Goal: Communication & Community: Answer question/provide support

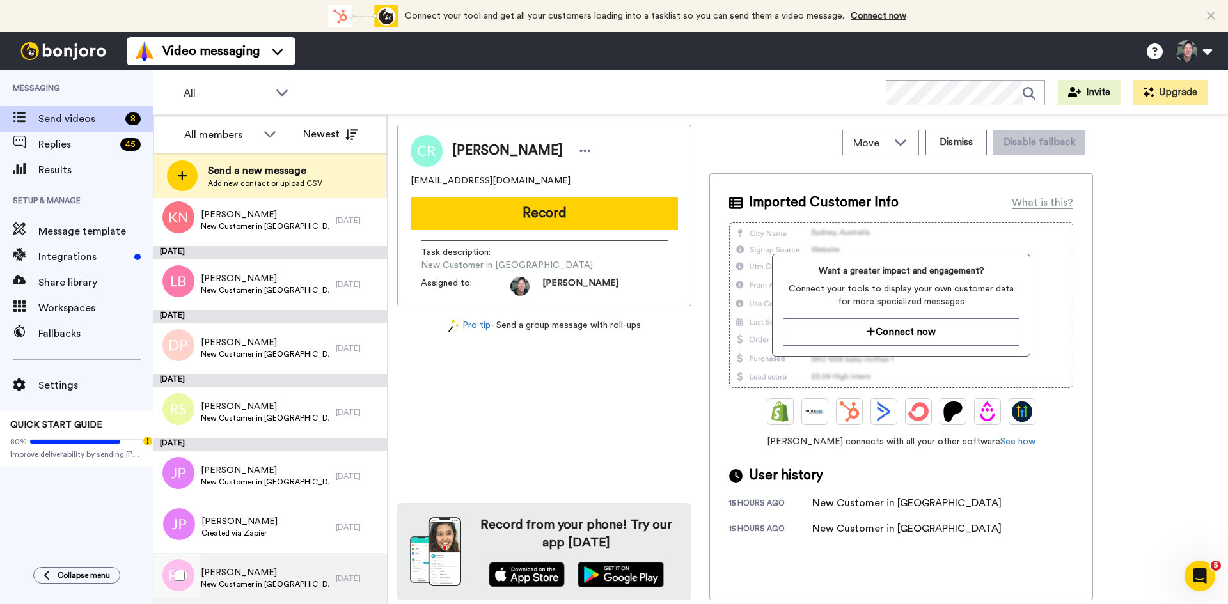
click at [246, 577] on span "Pieter Du Plessis" at bounding box center [265, 572] width 129 height 13
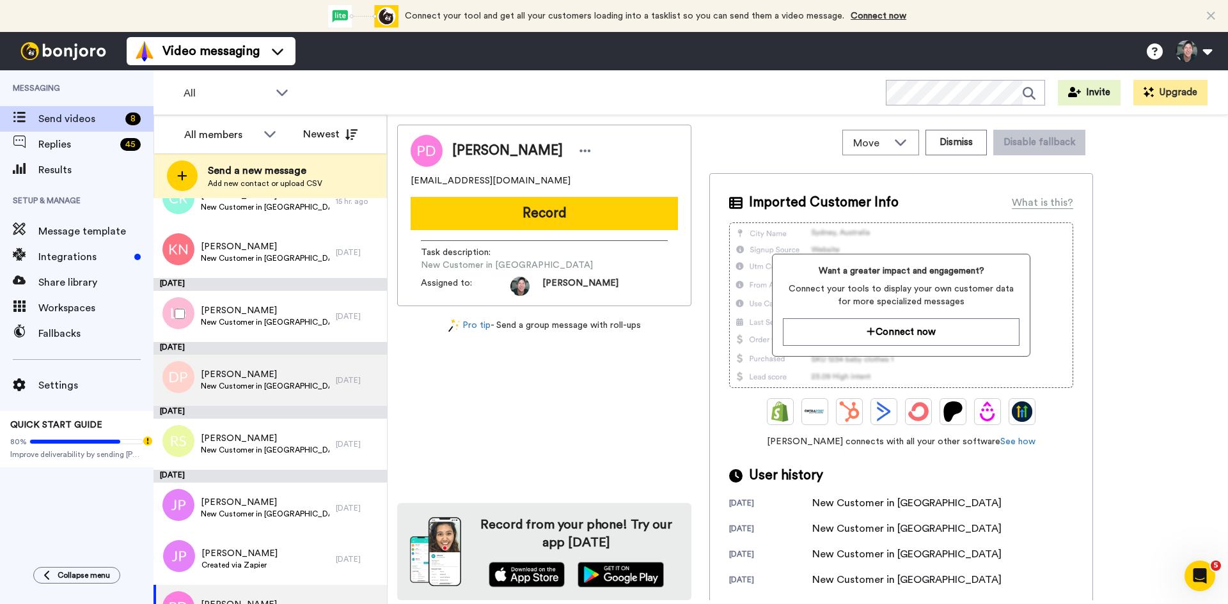
scroll to position [67, 0]
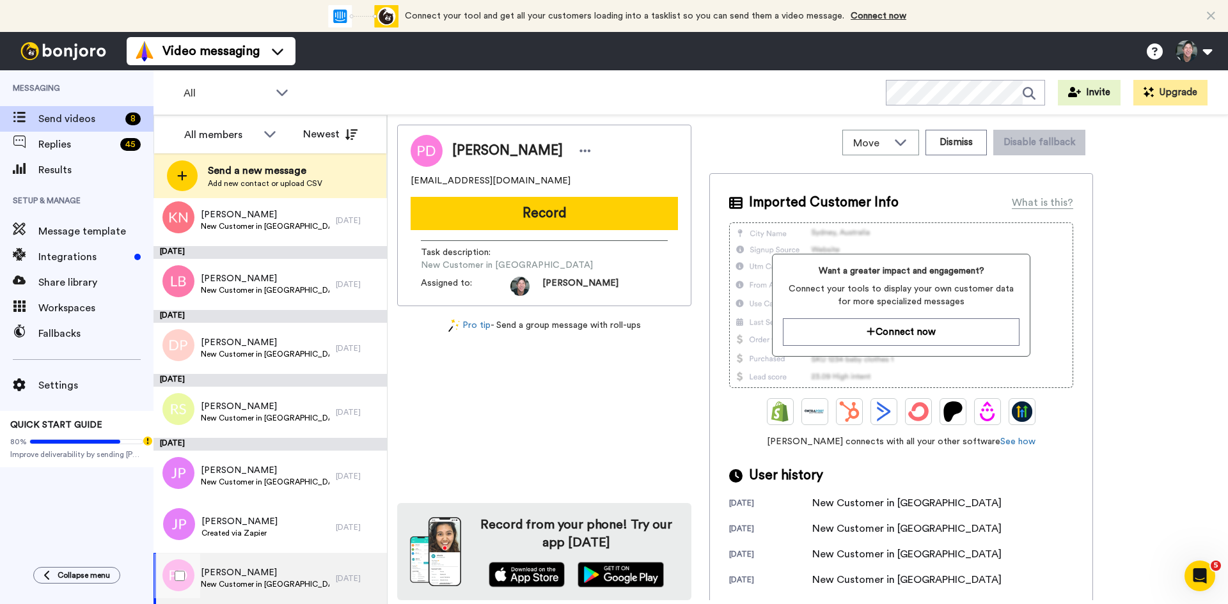
click at [262, 586] on span "New Customer in [GEOGRAPHIC_DATA]" at bounding box center [265, 584] width 129 height 10
click at [247, 571] on span "Pieter Du Plessis" at bounding box center [265, 572] width 129 height 13
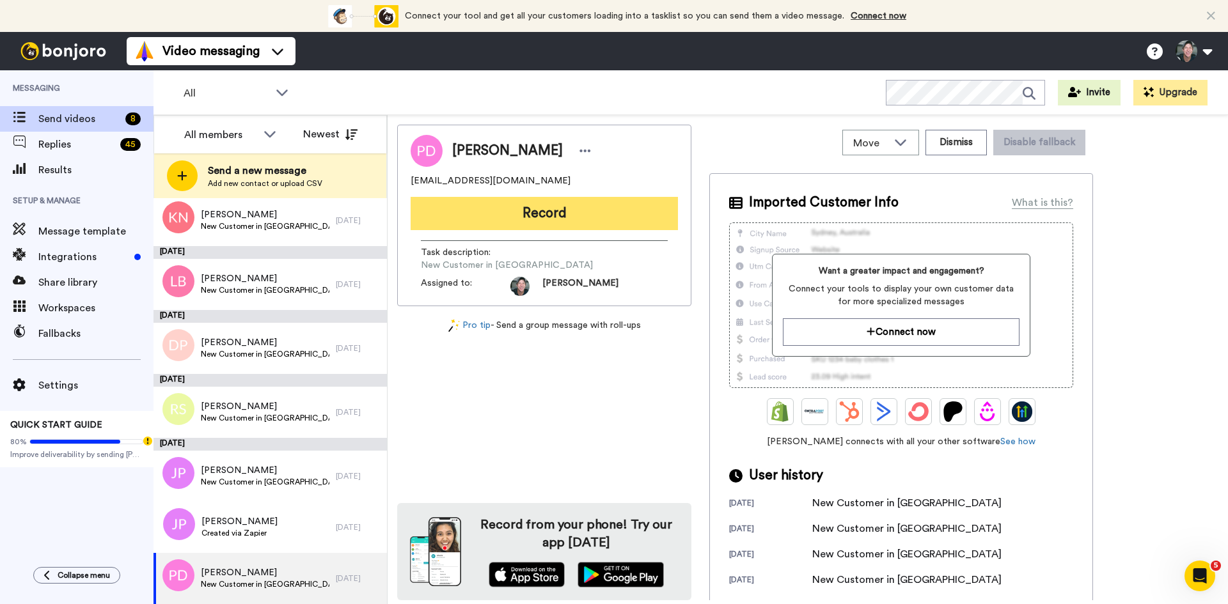
click at [547, 208] on button "Record" at bounding box center [543, 213] width 267 height 33
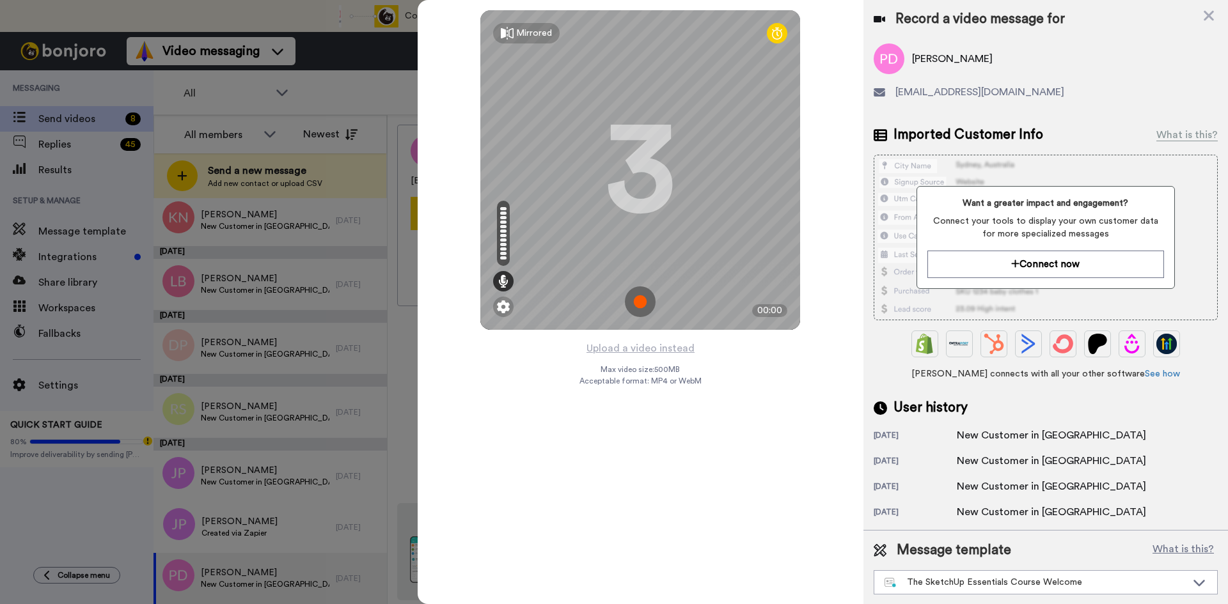
click at [638, 301] on img at bounding box center [640, 301] width 31 height 31
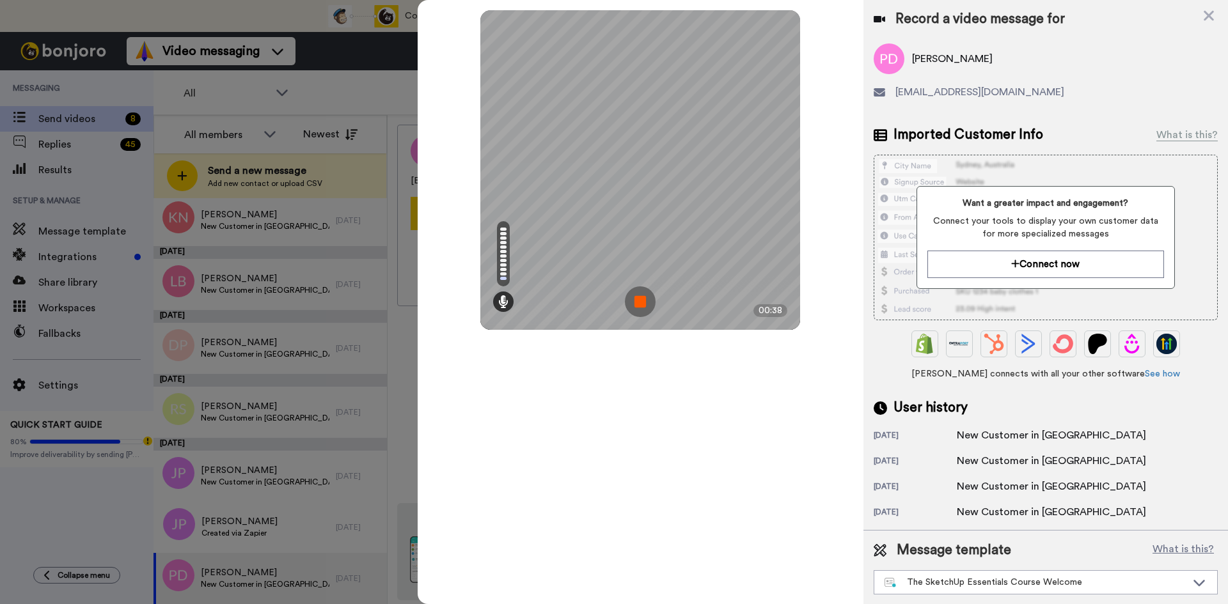
click at [638, 301] on img at bounding box center [640, 301] width 31 height 31
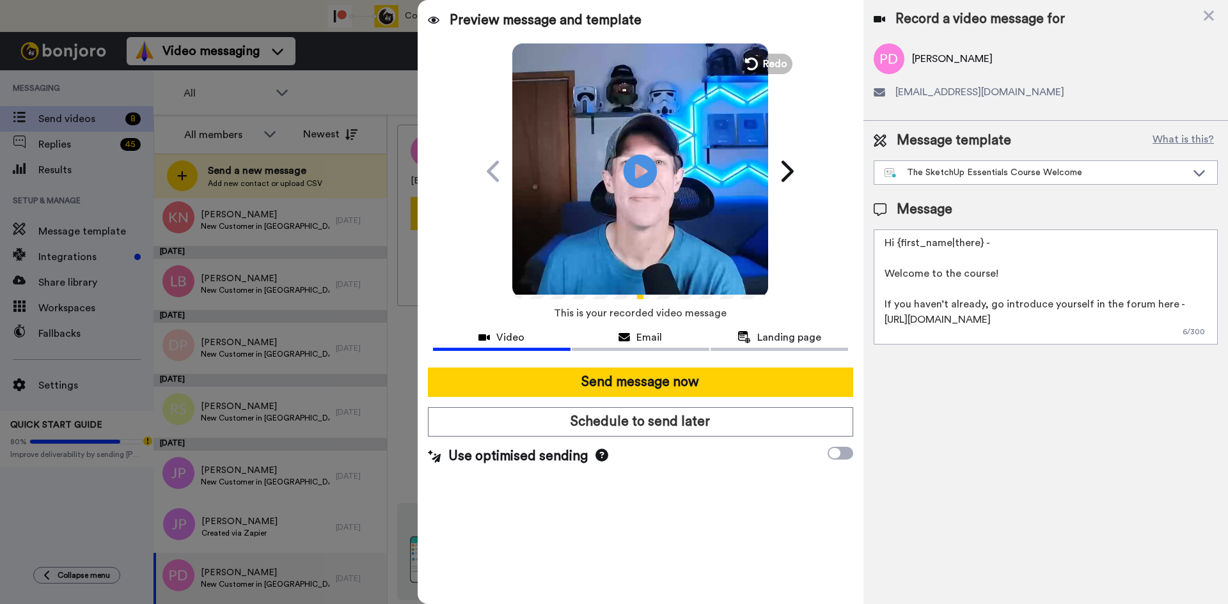
click at [636, 176] on icon "Play/Pause" at bounding box center [640, 171] width 34 height 61
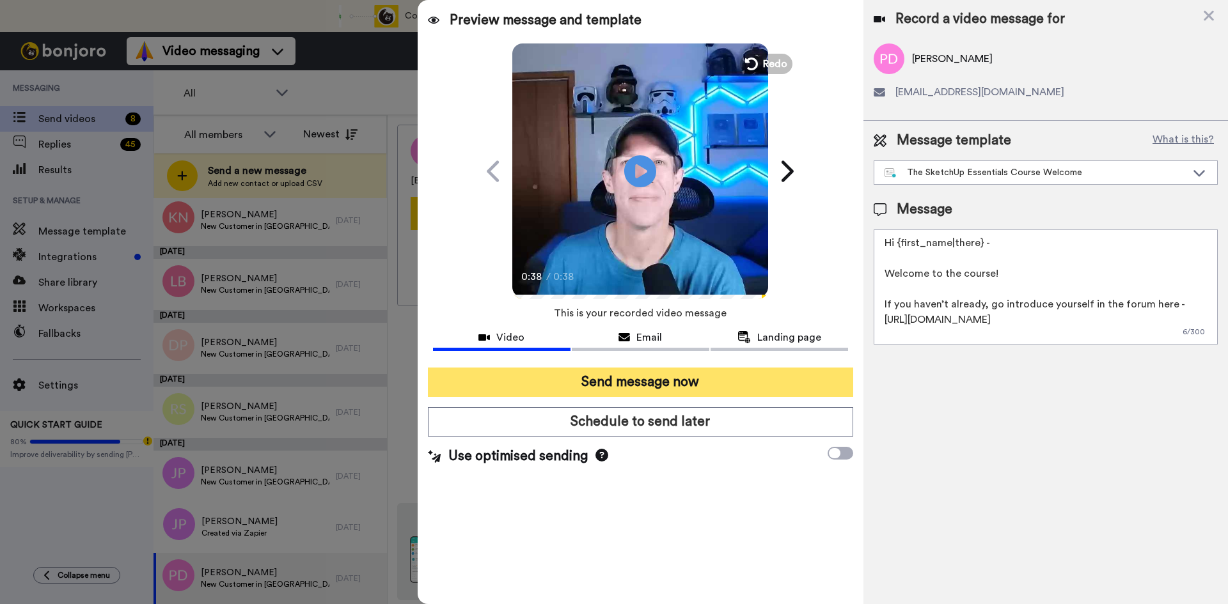
click at [648, 382] on button "Send message now" at bounding box center [640, 382] width 425 height 29
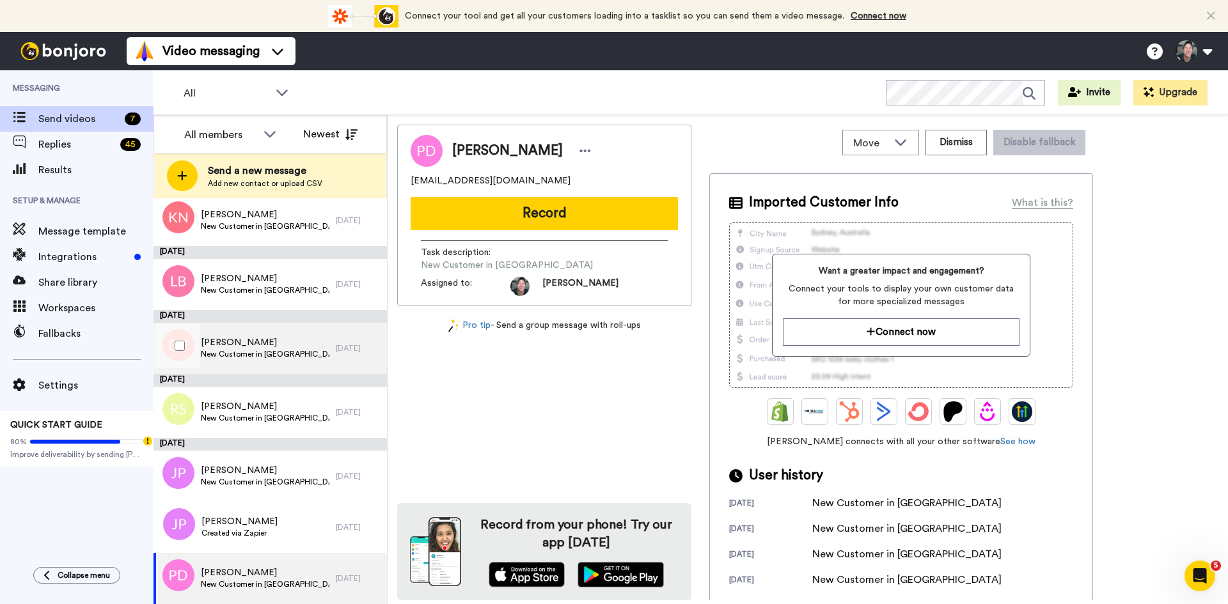
scroll to position [0, 0]
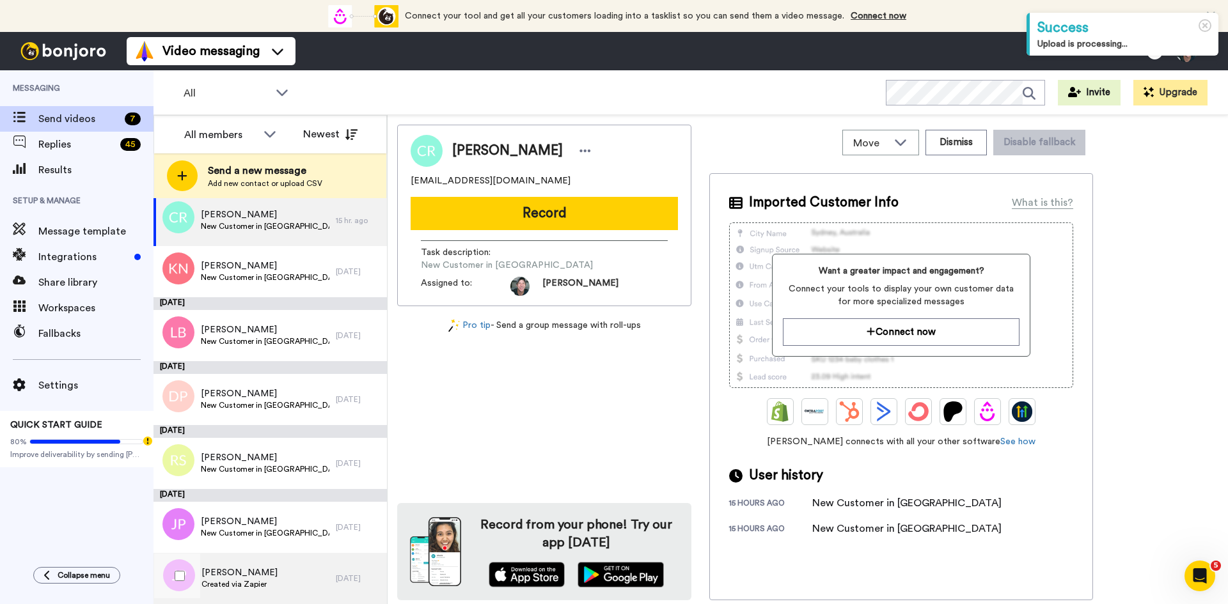
click at [230, 577] on span "[PERSON_NAME]" at bounding box center [239, 572] width 76 height 13
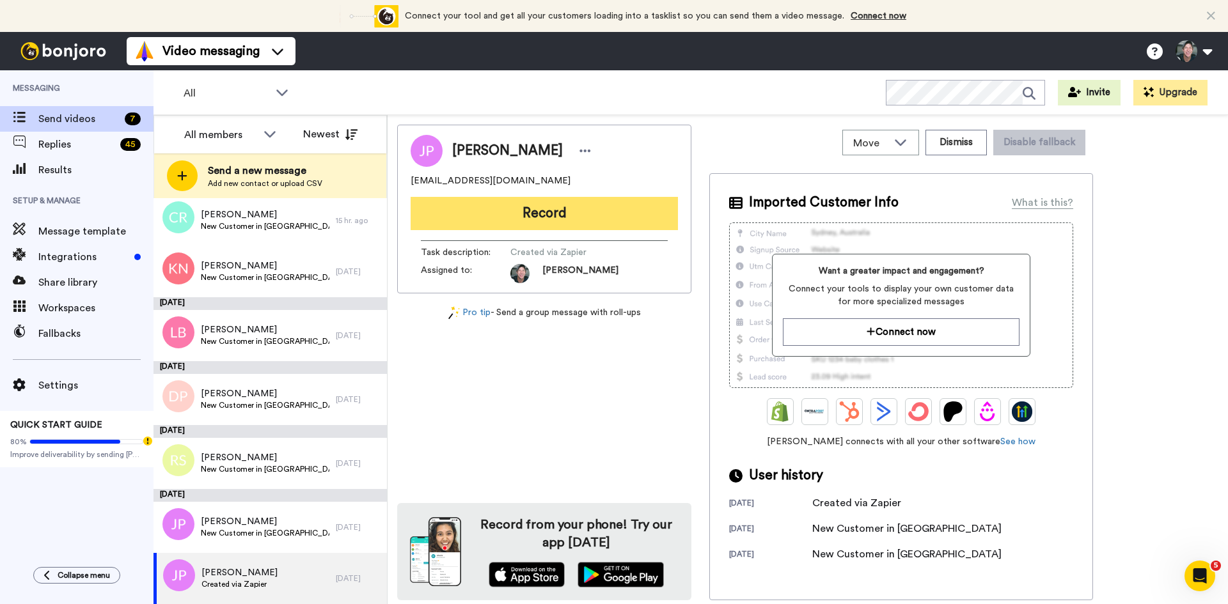
click at [521, 209] on button "Record" at bounding box center [543, 213] width 267 height 33
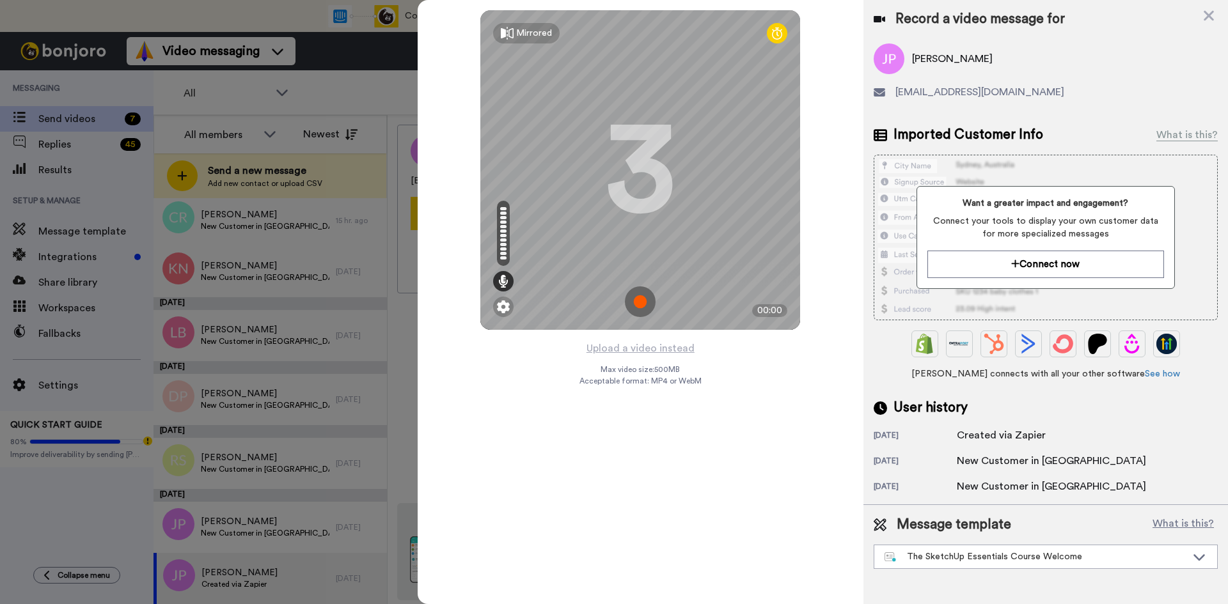
click at [637, 304] on img at bounding box center [640, 301] width 31 height 31
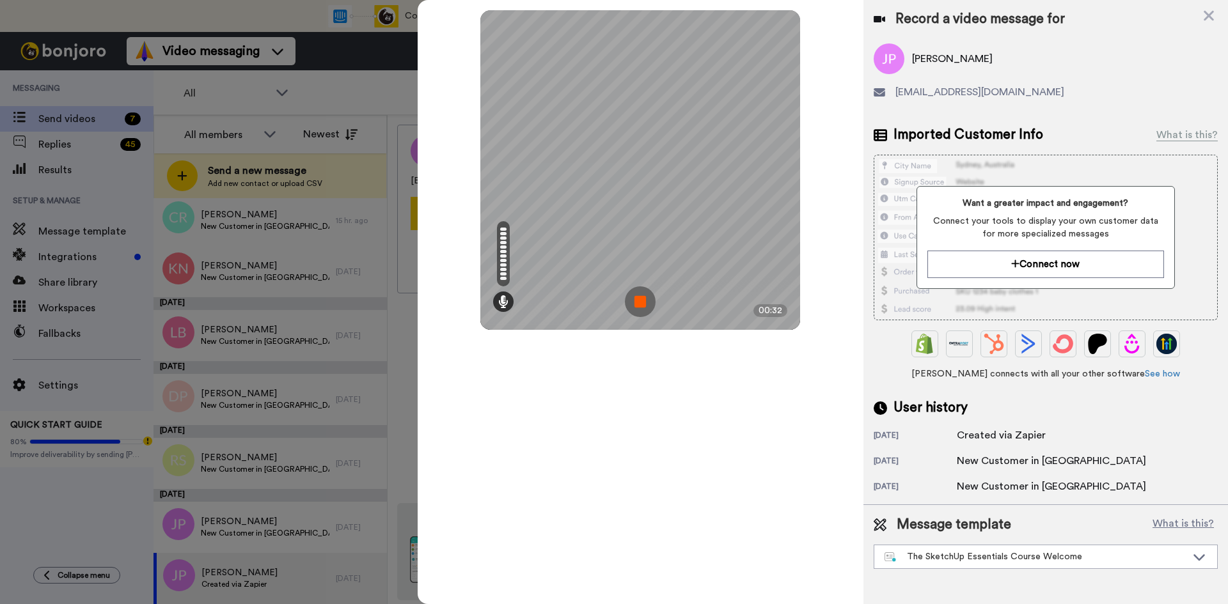
click at [637, 304] on img at bounding box center [640, 301] width 31 height 31
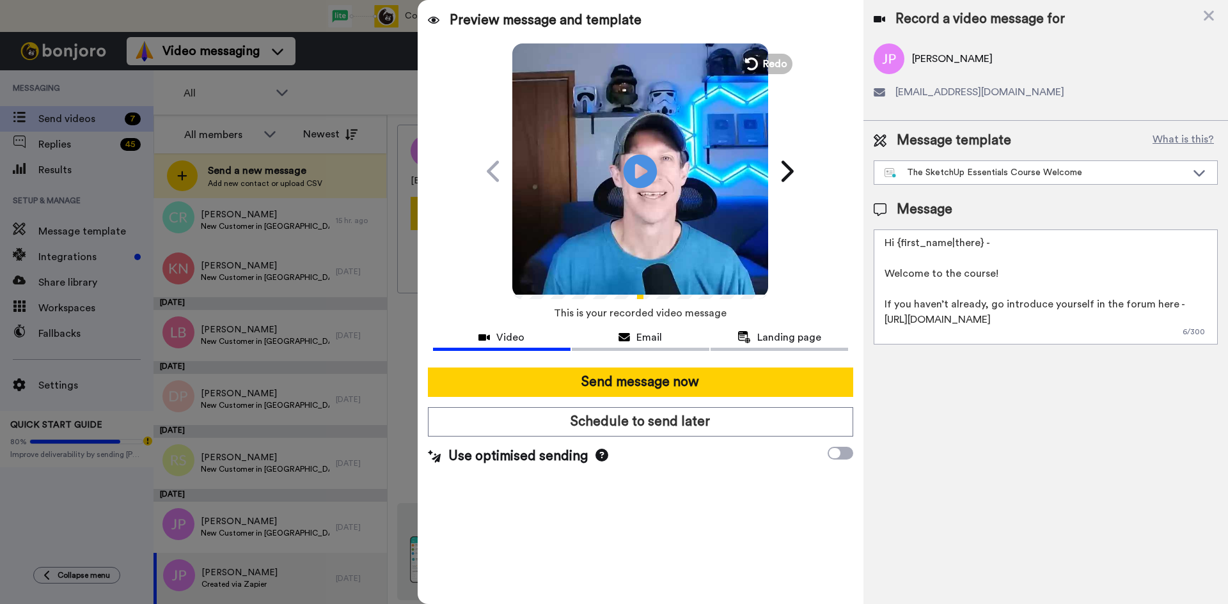
click at [650, 175] on icon at bounding box center [640, 171] width 34 height 34
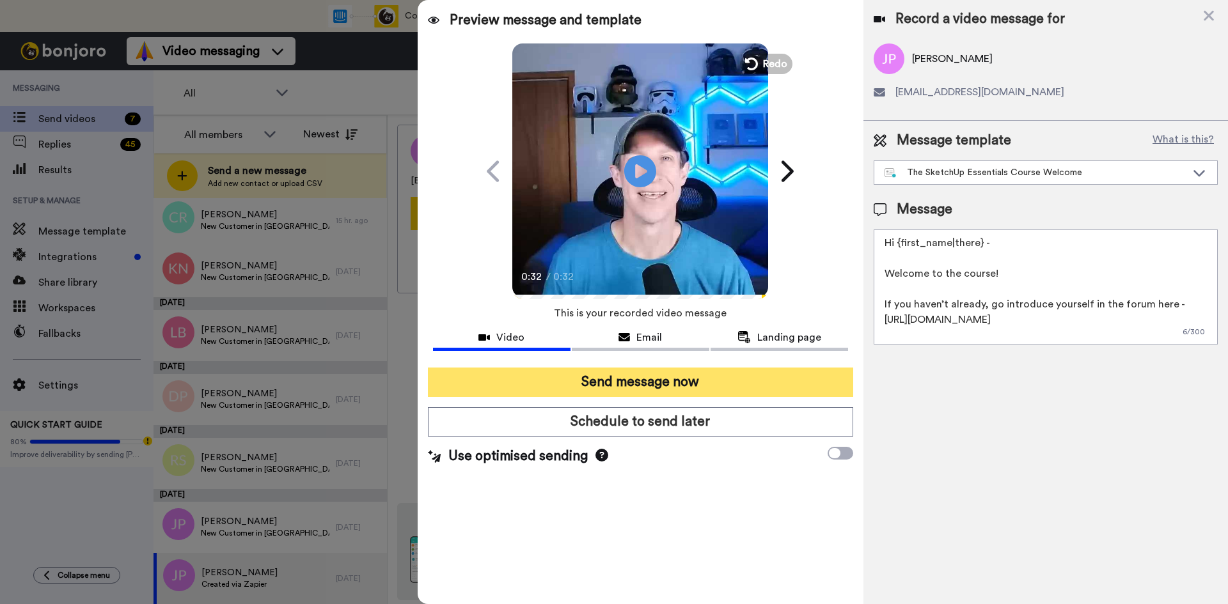
click at [664, 382] on button "Send message now" at bounding box center [640, 382] width 425 height 29
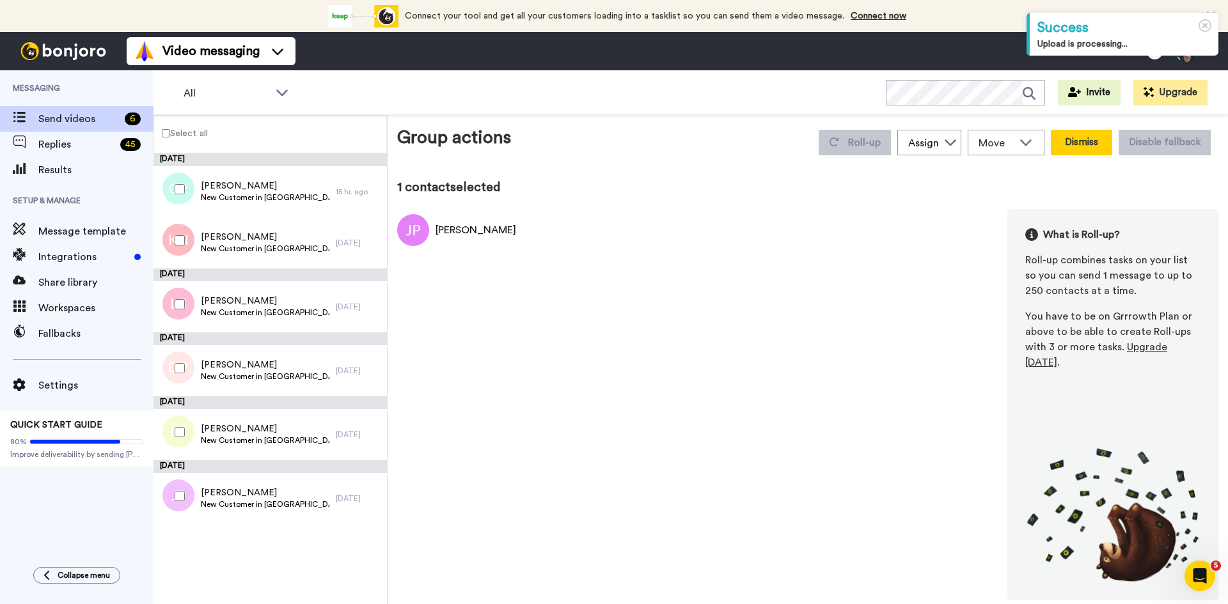
click at [1077, 136] on button "Dismiss" at bounding box center [1080, 143] width 61 height 26
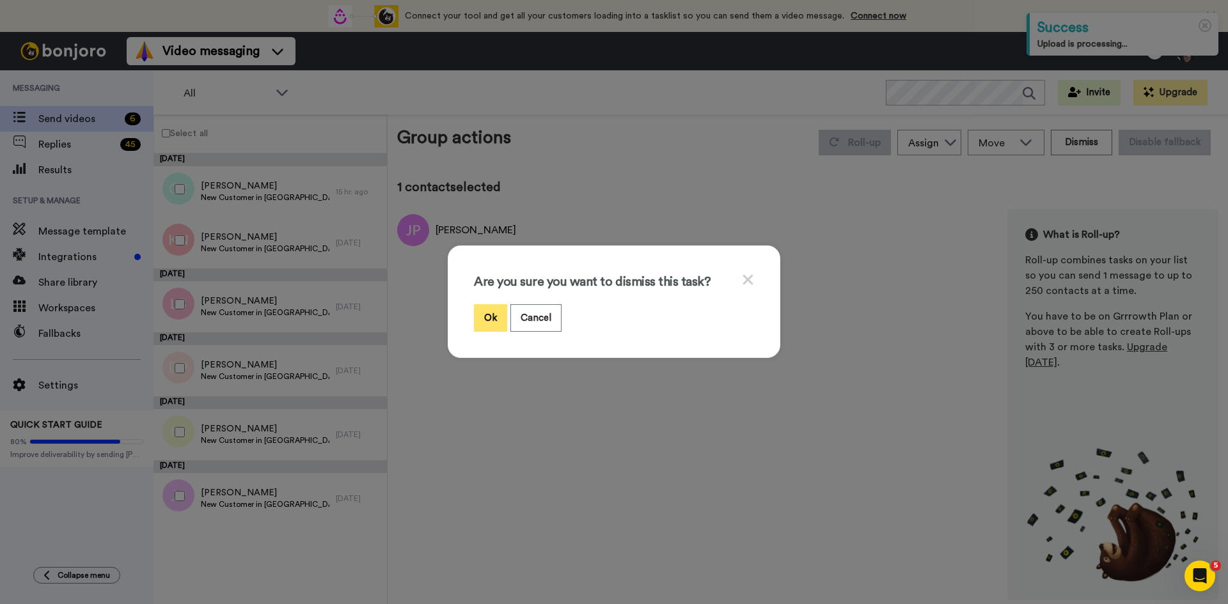
click at [481, 320] on button "Ok" at bounding box center [490, 317] width 33 height 27
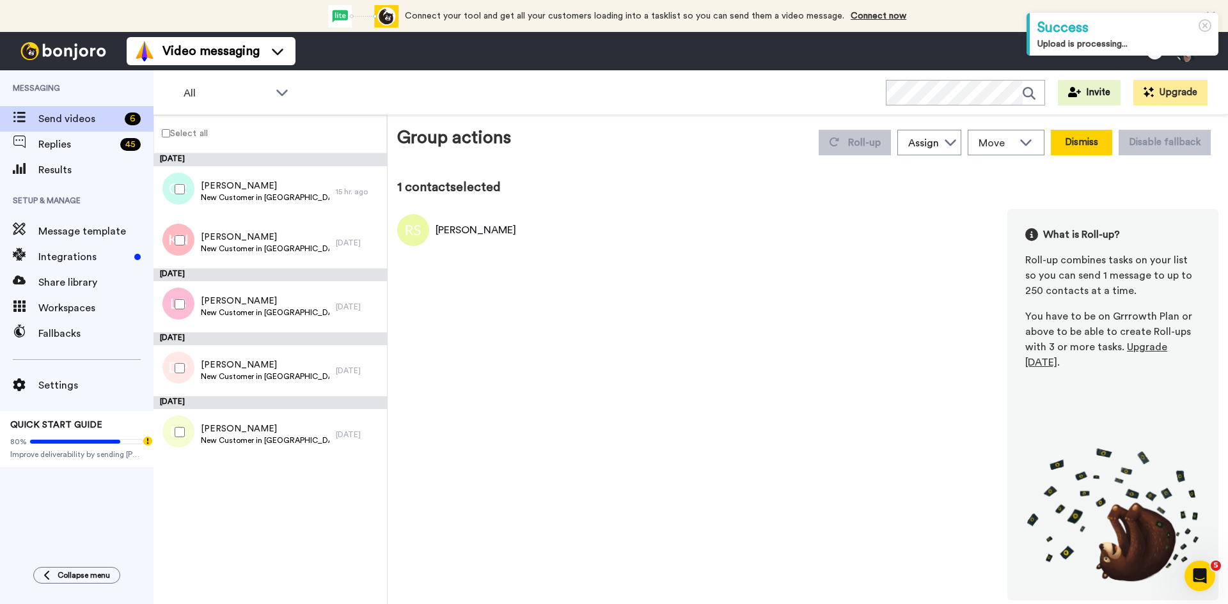
click at [1083, 148] on button "Dismiss" at bounding box center [1080, 143] width 61 height 26
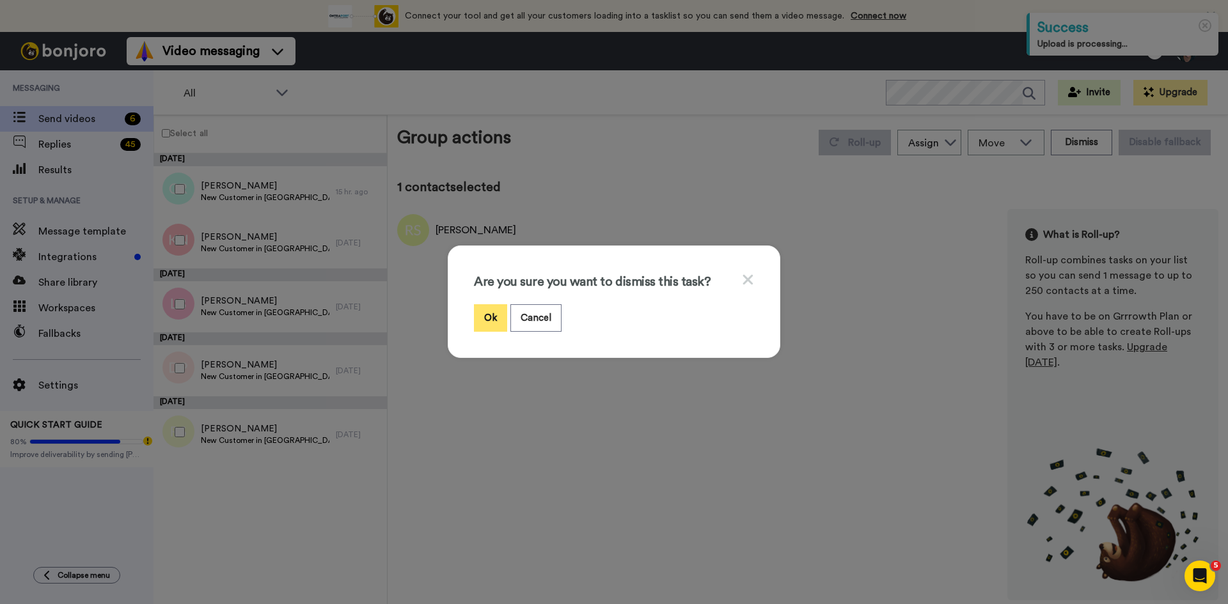
click at [488, 319] on button "Ok" at bounding box center [490, 317] width 33 height 27
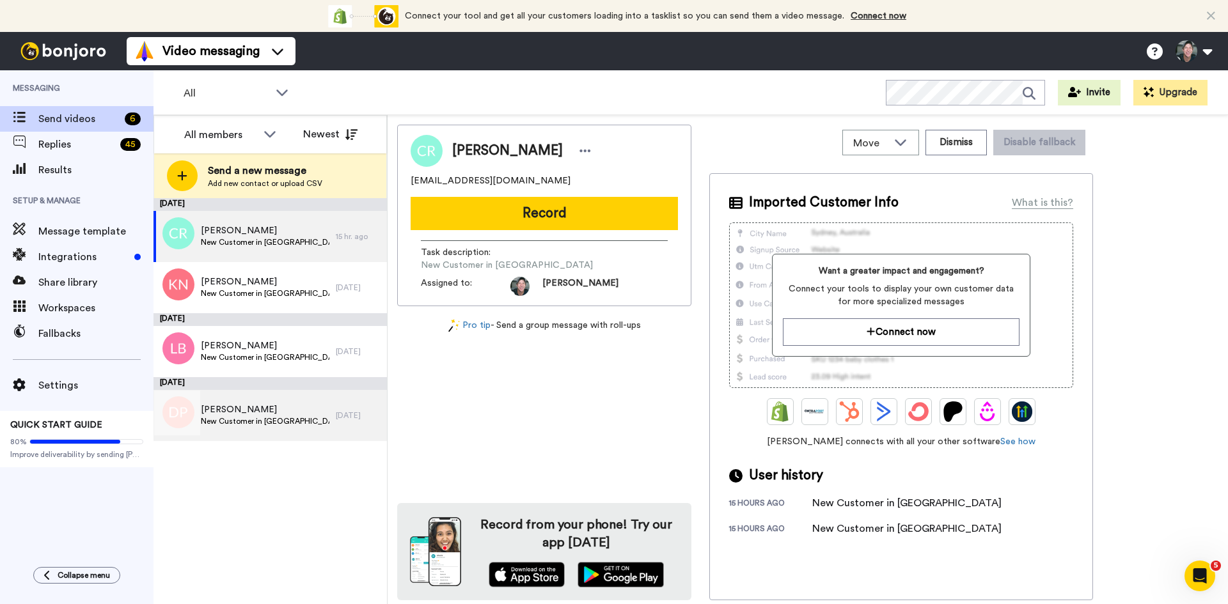
click at [254, 414] on span "David Pence" at bounding box center [265, 409] width 129 height 13
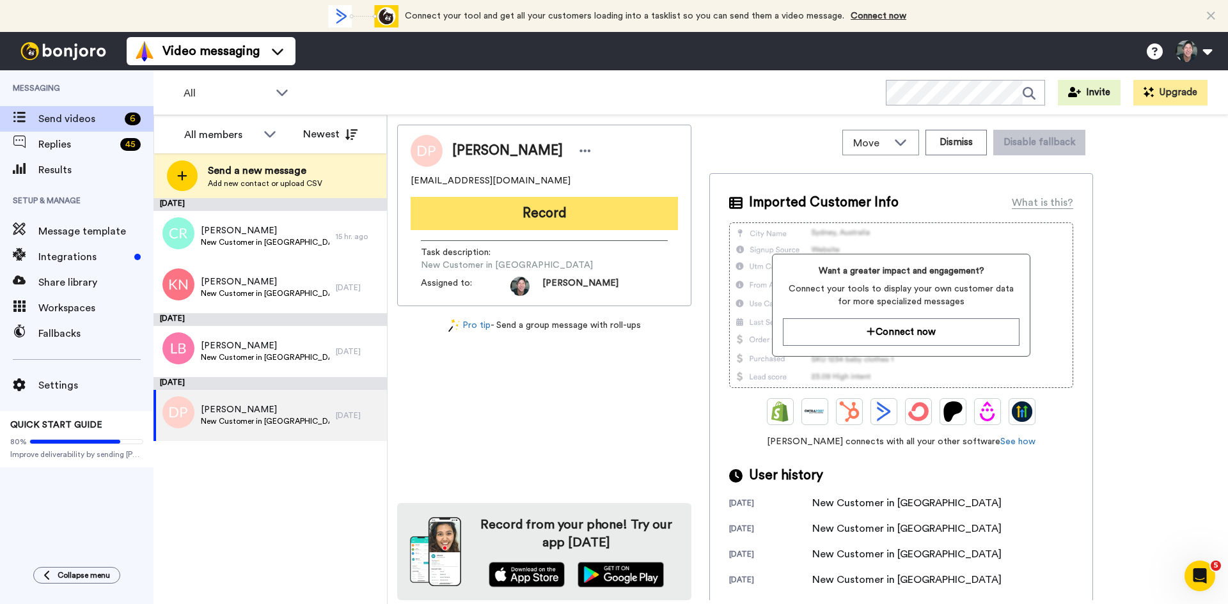
click at [568, 213] on button "Record" at bounding box center [543, 213] width 267 height 33
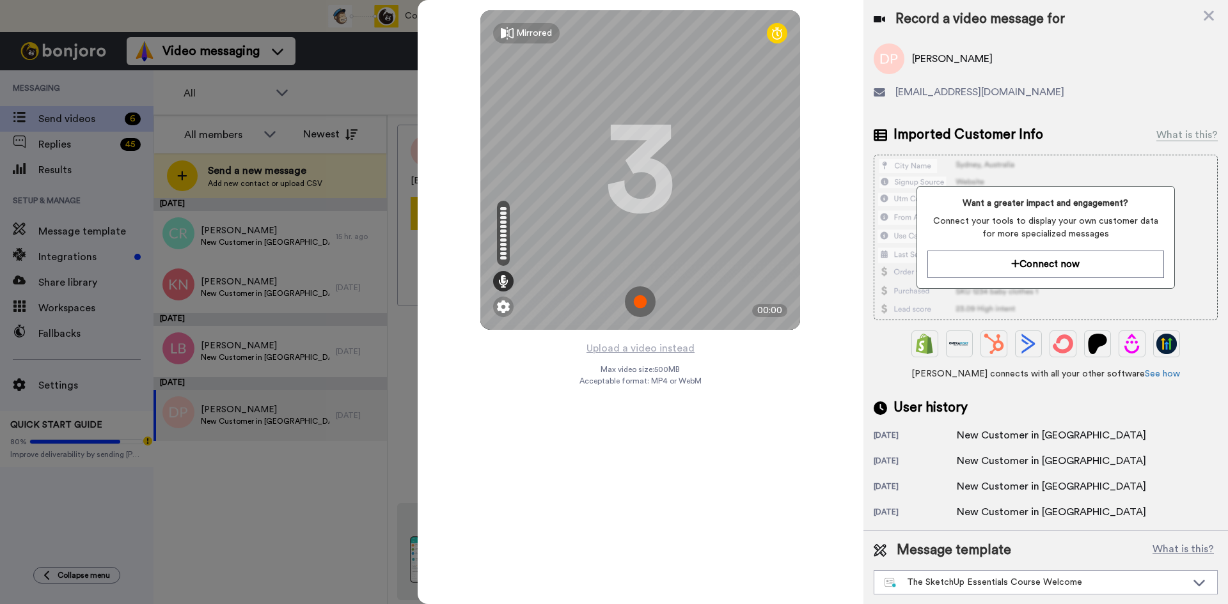
click at [643, 294] on img at bounding box center [640, 301] width 31 height 31
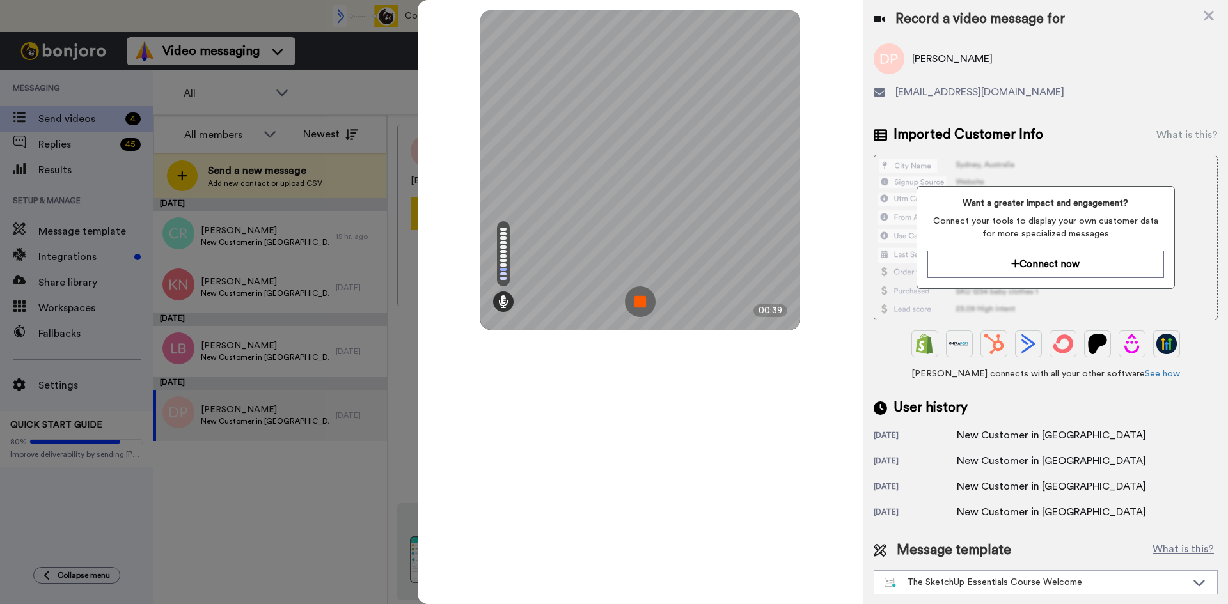
click at [643, 294] on img at bounding box center [640, 301] width 31 height 31
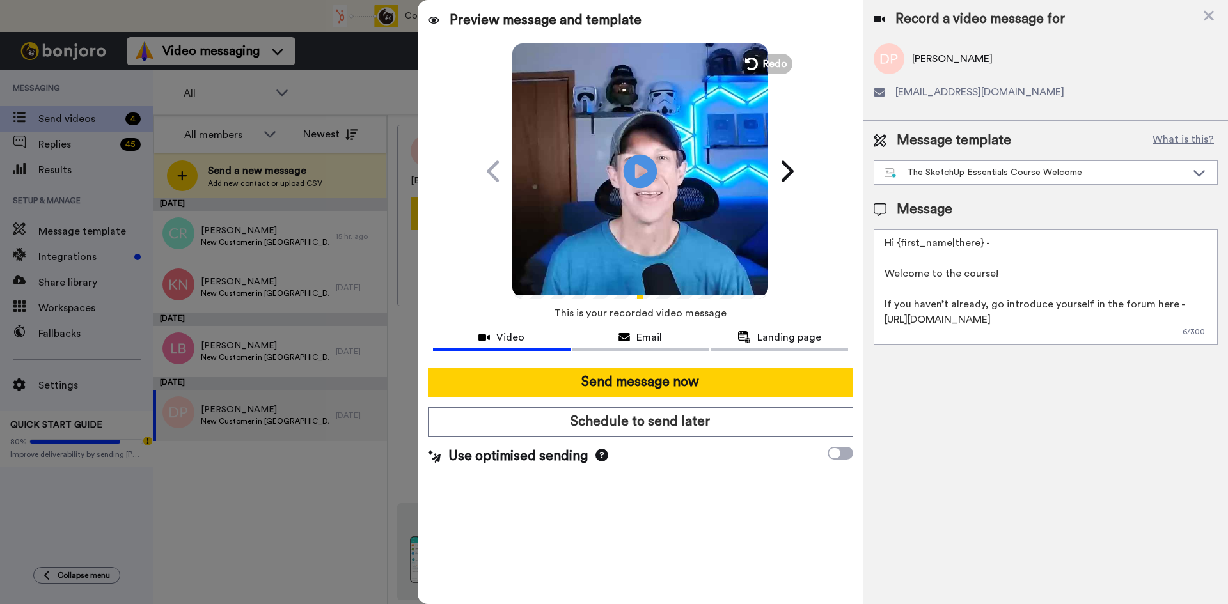
click at [648, 180] on icon at bounding box center [640, 171] width 34 height 34
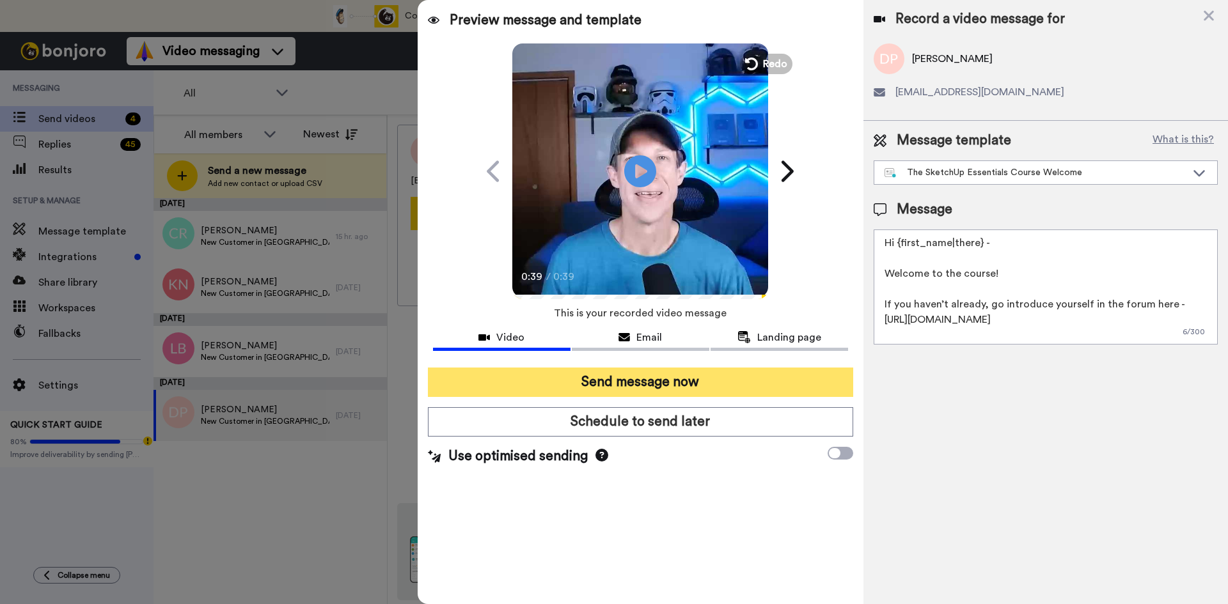
click at [669, 382] on button "Send message now" at bounding box center [640, 382] width 425 height 29
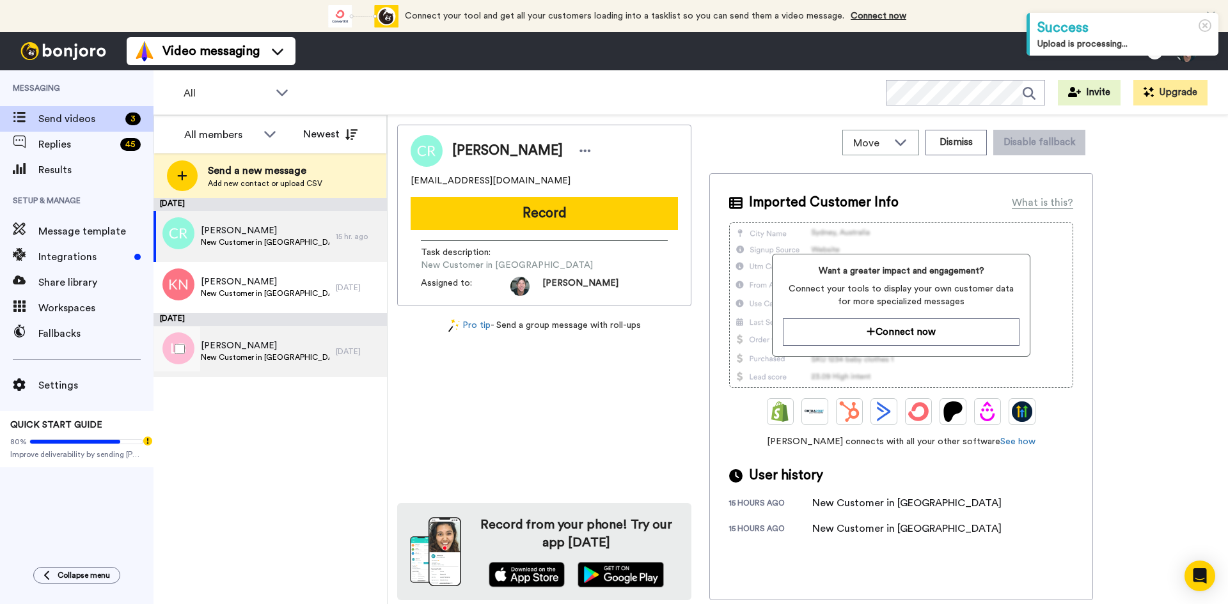
click at [237, 355] on span "New Customer in [GEOGRAPHIC_DATA]" at bounding box center [265, 357] width 129 height 10
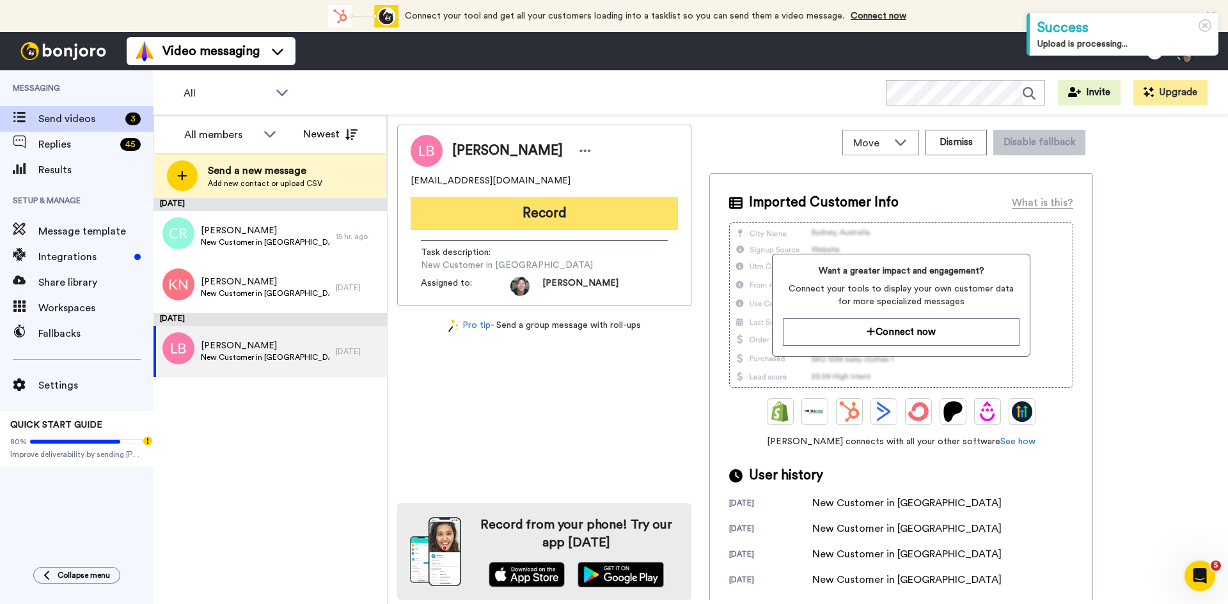
click at [552, 210] on button "Record" at bounding box center [543, 213] width 267 height 33
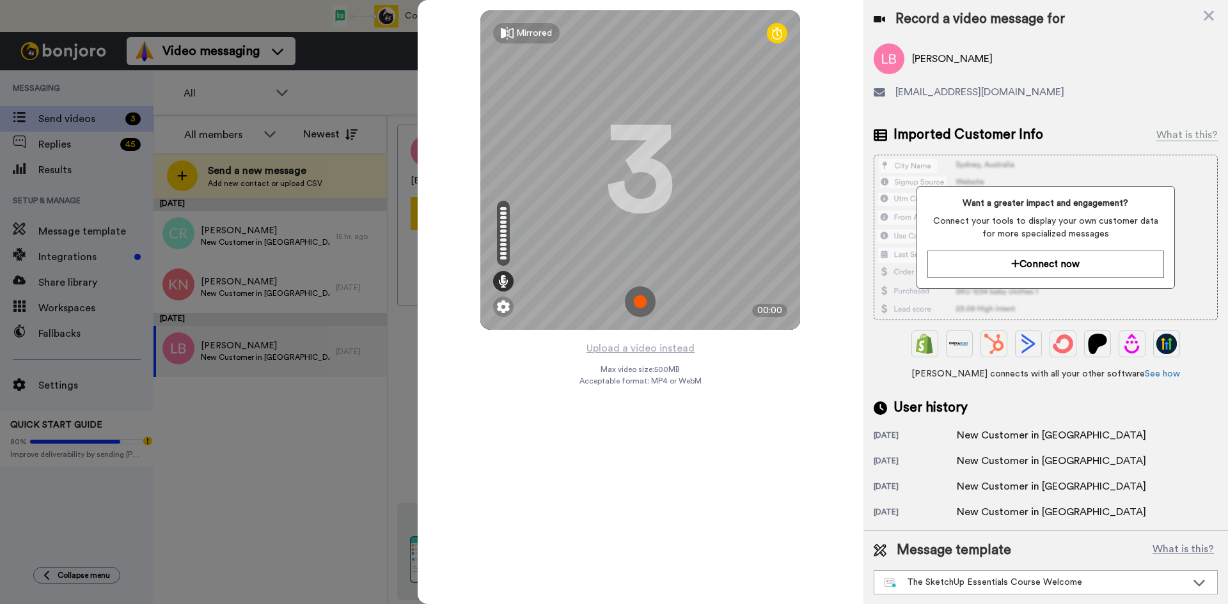
click at [640, 298] on img at bounding box center [640, 301] width 31 height 31
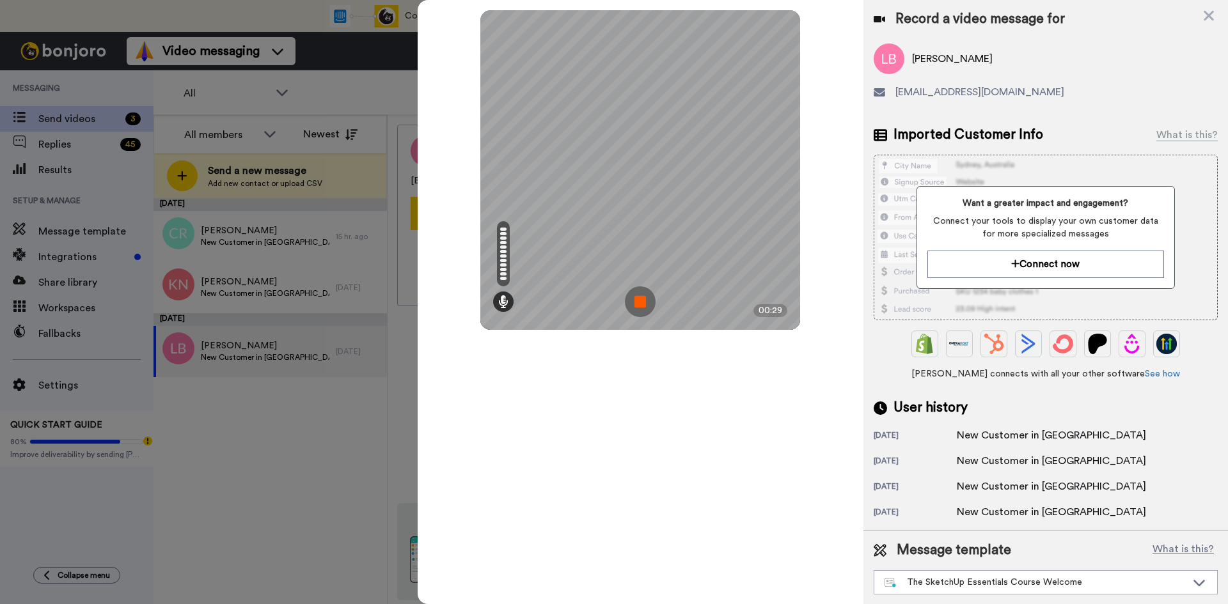
click at [640, 298] on img at bounding box center [640, 301] width 31 height 31
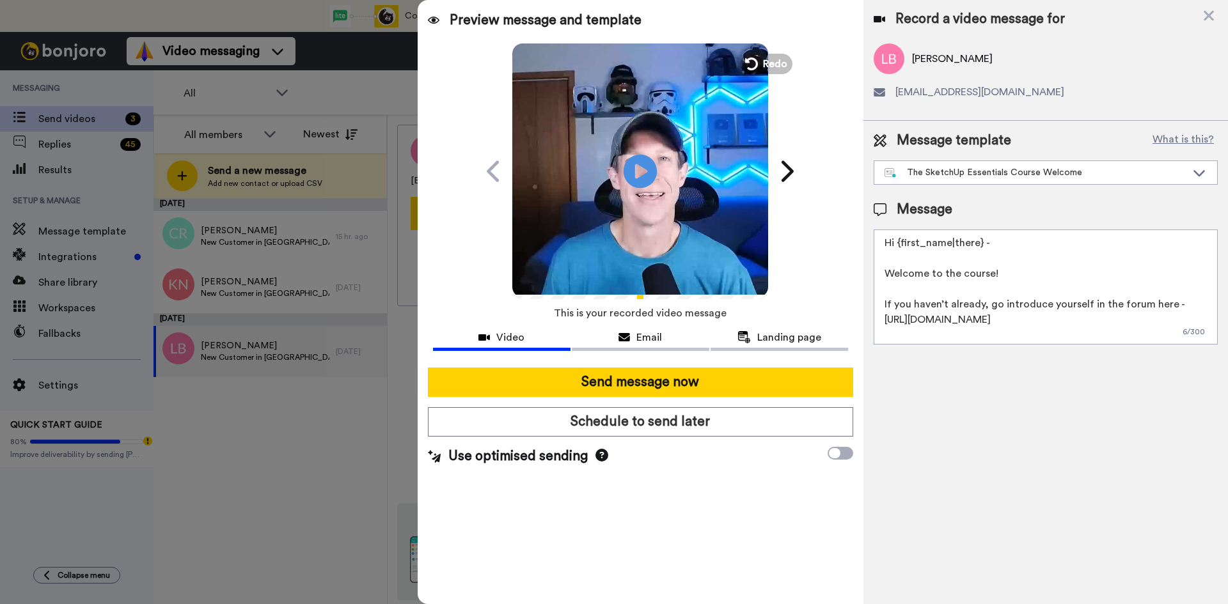
click at [643, 166] on icon at bounding box center [640, 171] width 34 height 34
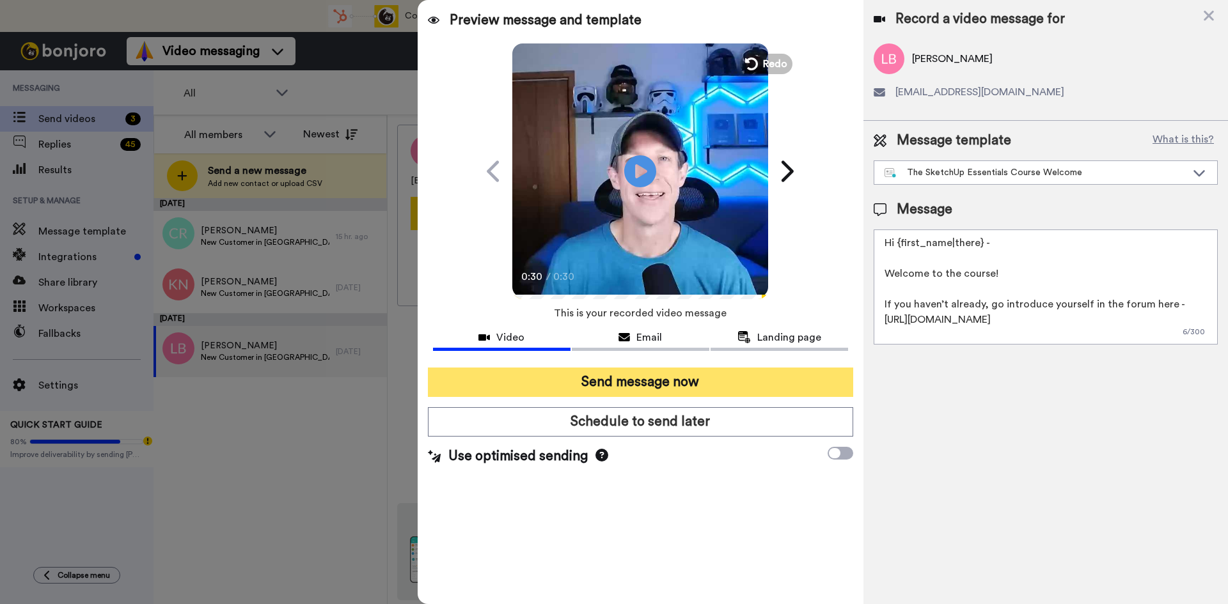
click at [659, 383] on button "Send message now" at bounding box center [640, 382] width 425 height 29
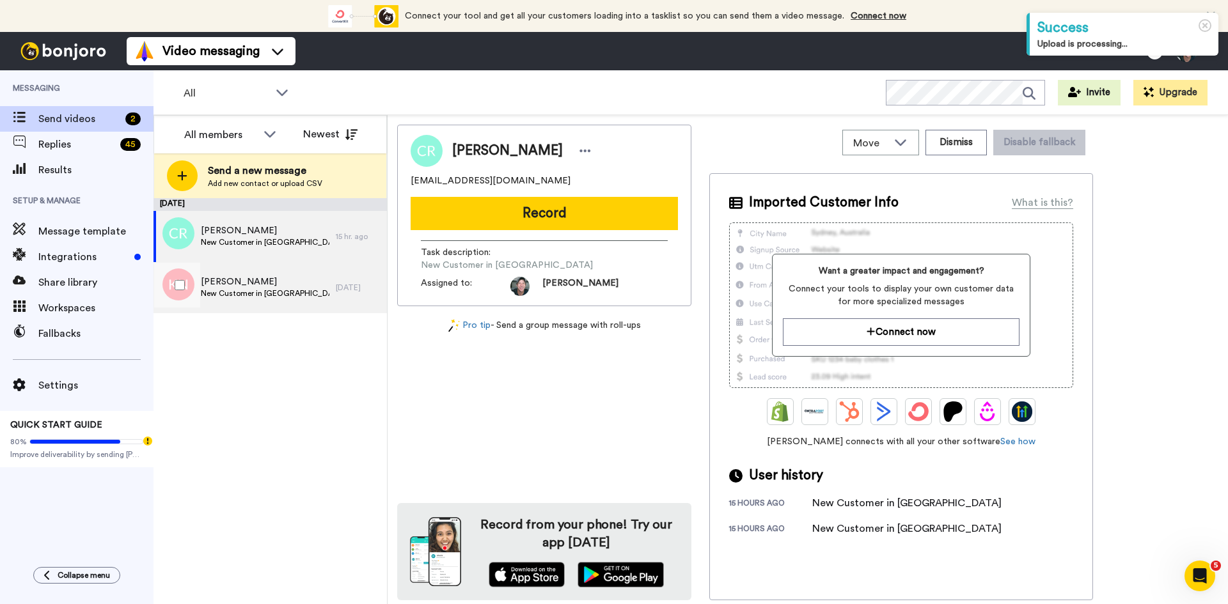
click at [200, 292] on div "[PERSON_NAME] New Customer in [GEOGRAPHIC_DATA]" at bounding box center [244, 287] width 182 height 51
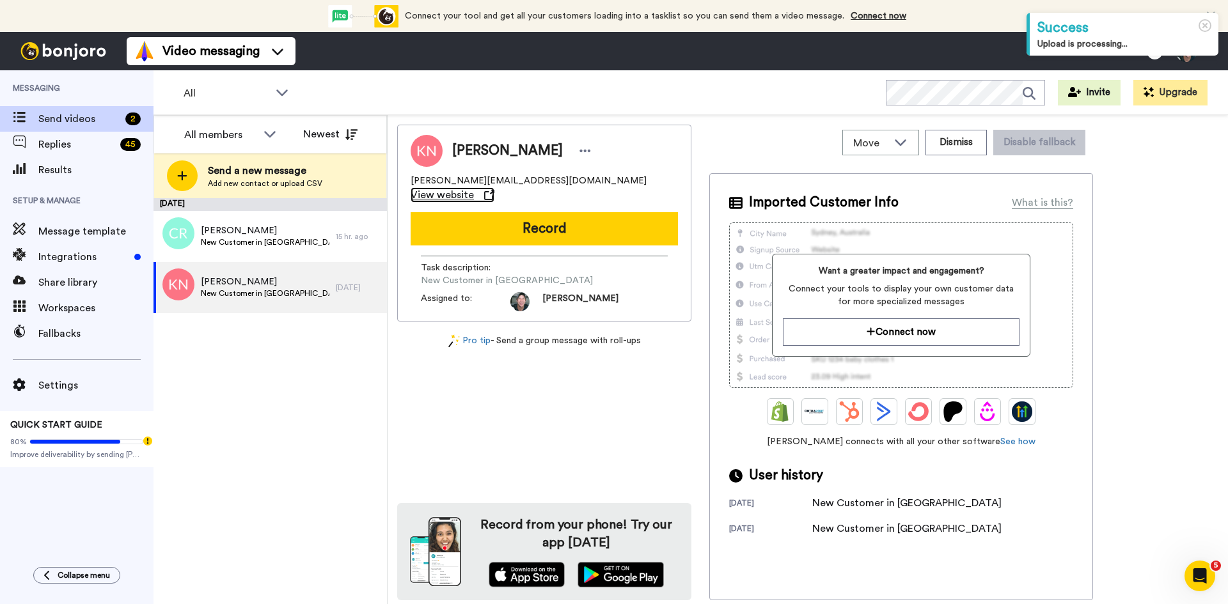
click at [474, 187] on span "View website" at bounding box center [441, 194] width 63 height 15
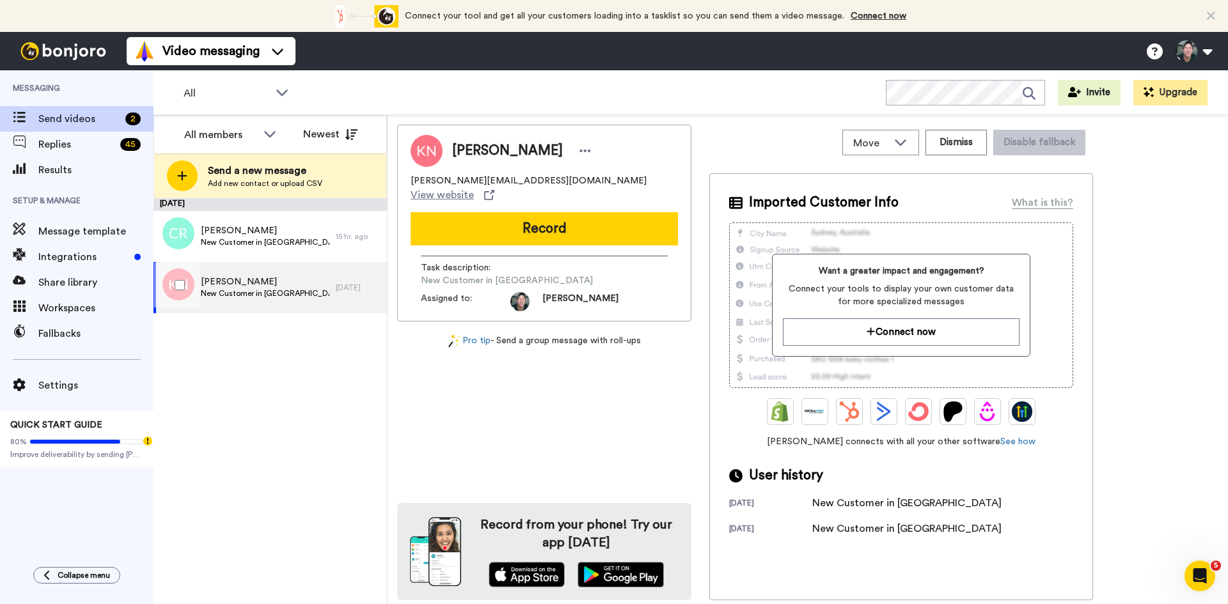
click at [234, 302] on div "[PERSON_NAME] New Customer in [GEOGRAPHIC_DATA]" at bounding box center [244, 287] width 182 height 51
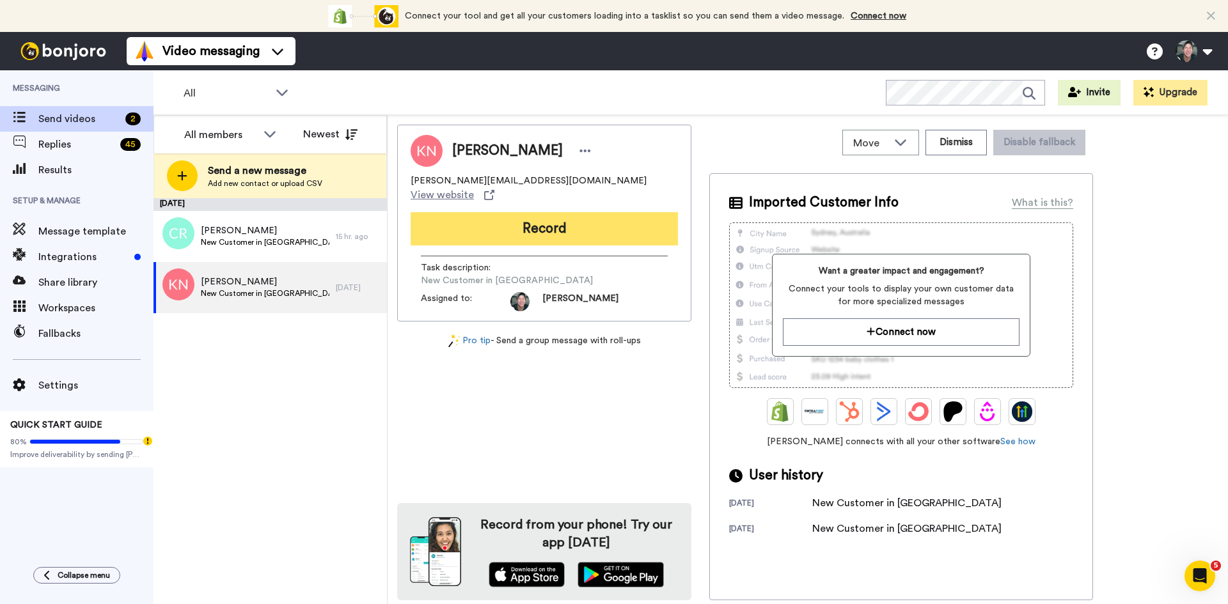
click at [503, 217] on button "Record" at bounding box center [543, 228] width 267 height 33
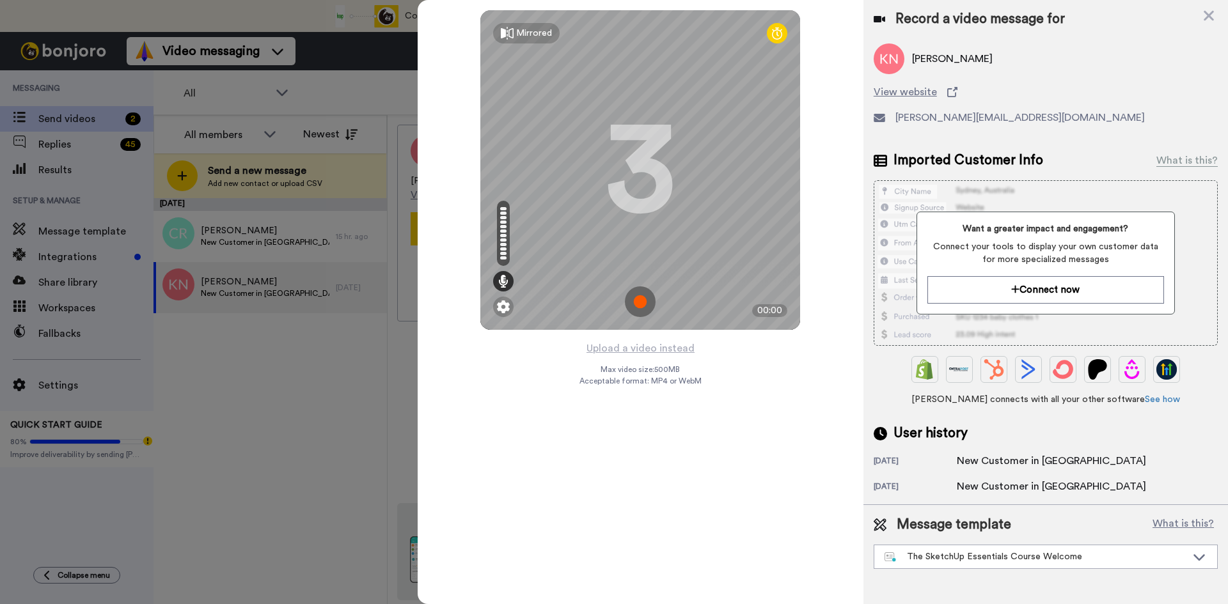
click at [642, 293] on img at bounding box center [640, 301] width 31 height 31
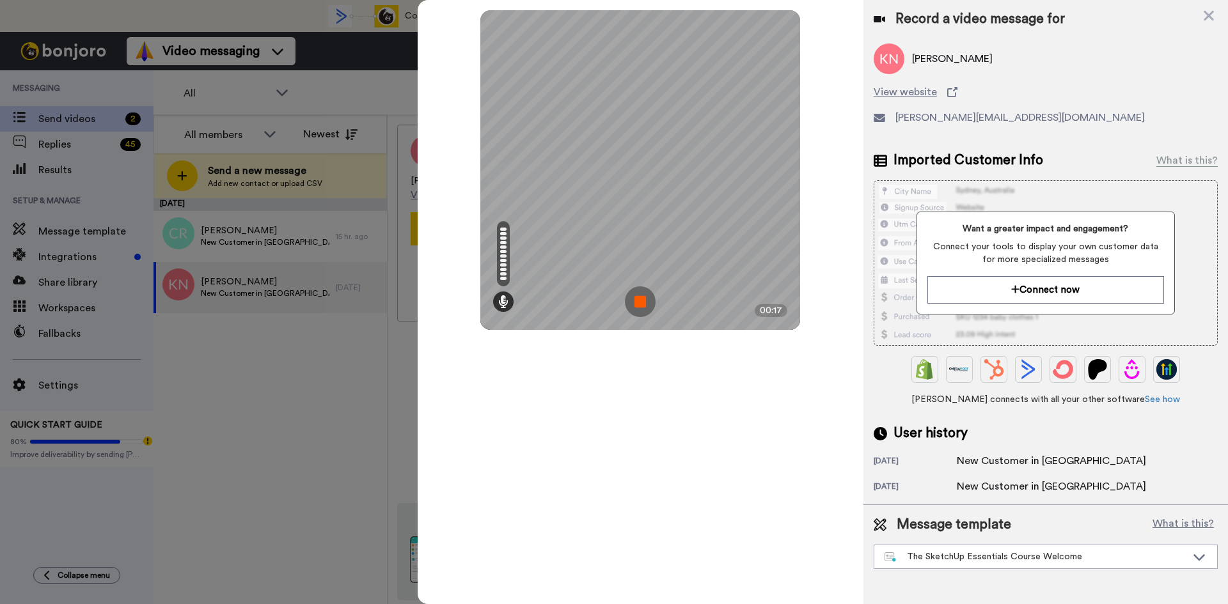
click at [635, 303] on img at bounding box center [640, 301] width 31 height 31
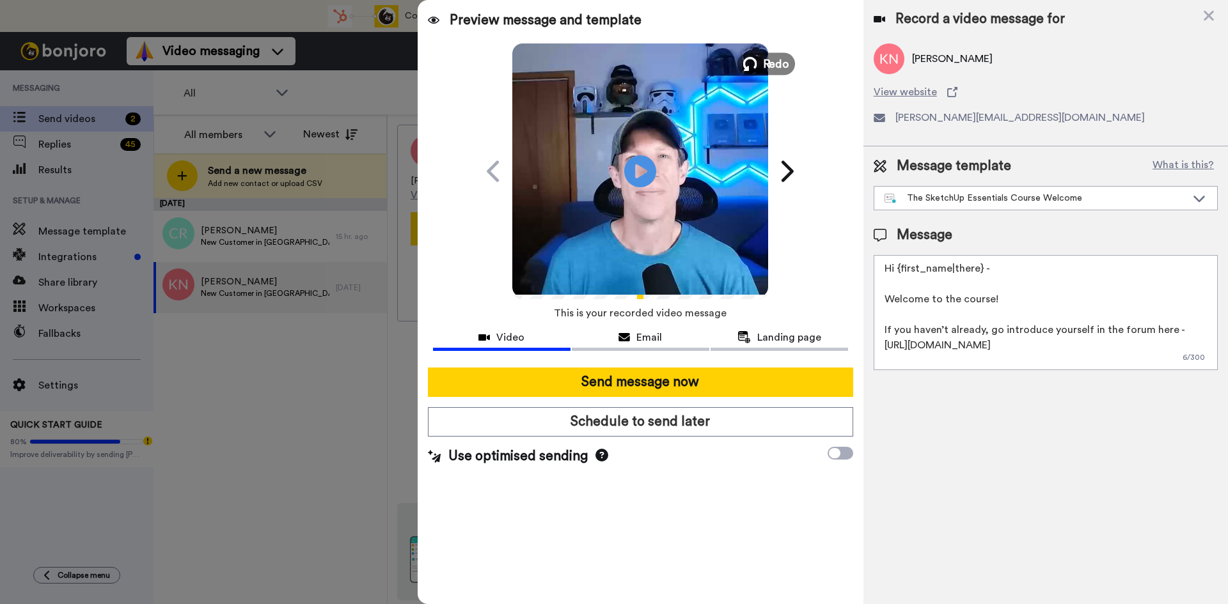
click at [770, 61] on span "Redo" at bounding box center [776, 63] width 27 height 17
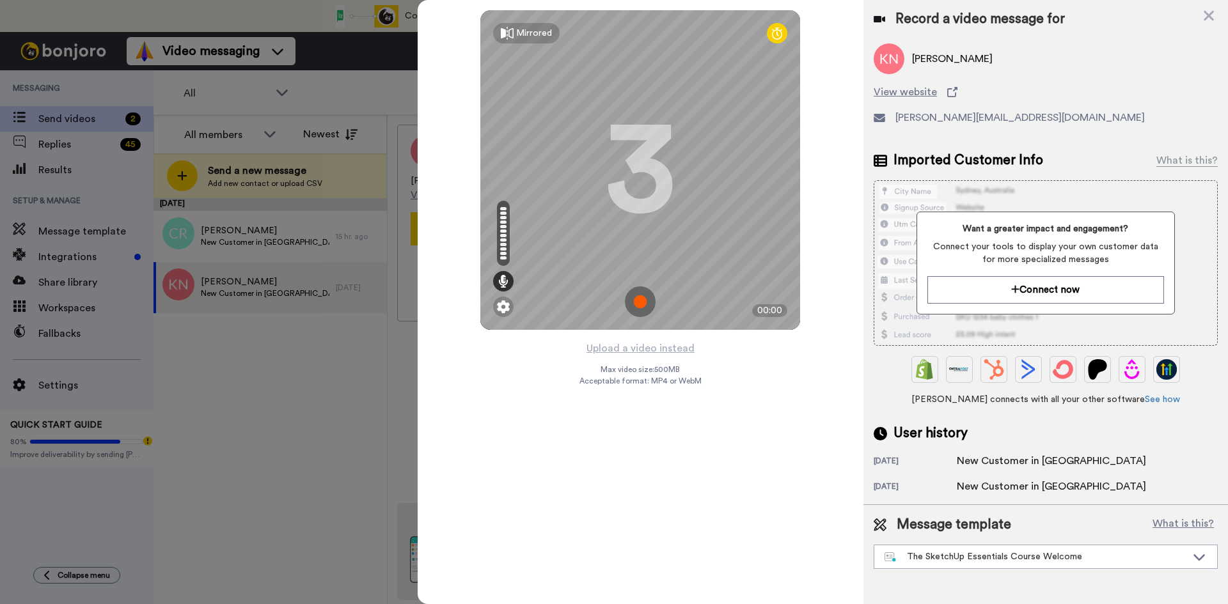
click at [639, 299] on img at bounding box center [640, 301] width 31 height 31
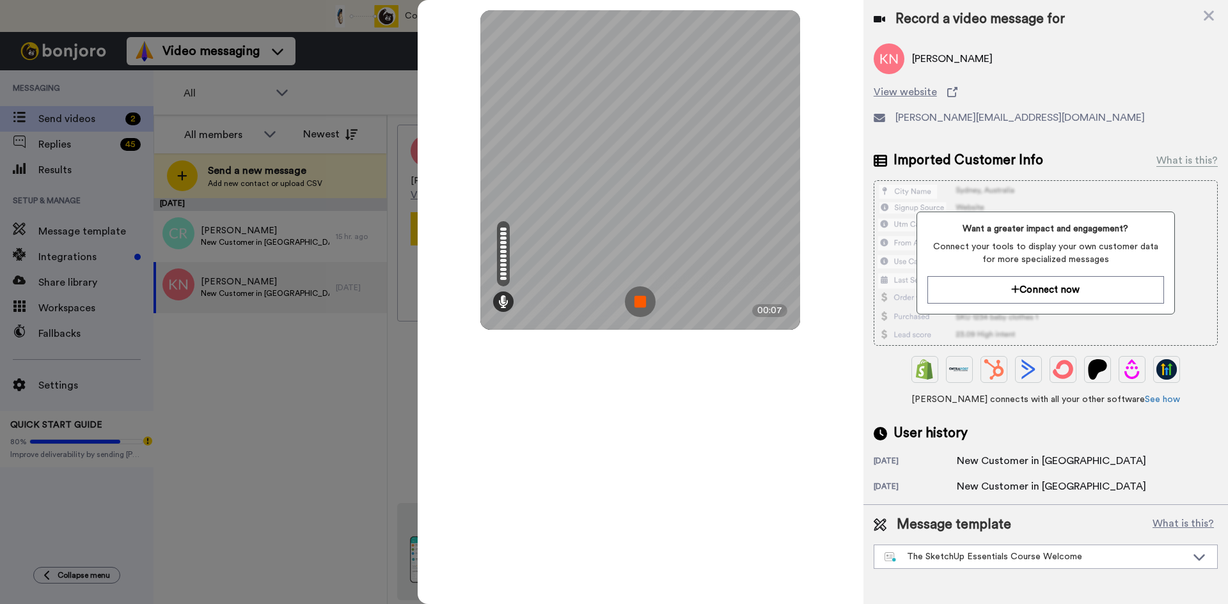
click at [639, 299] on img at bounding box center [640, 301] width 31 height 31
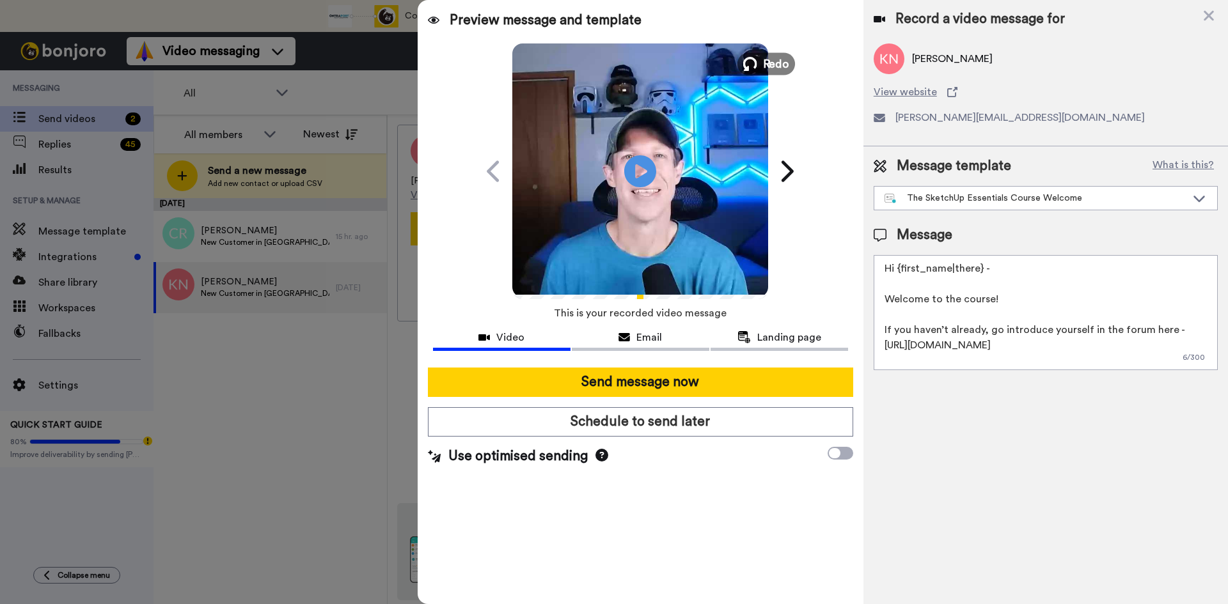
click at [776, 63] on span "Redo" at bounding box center [776, 63] width 27 height 17
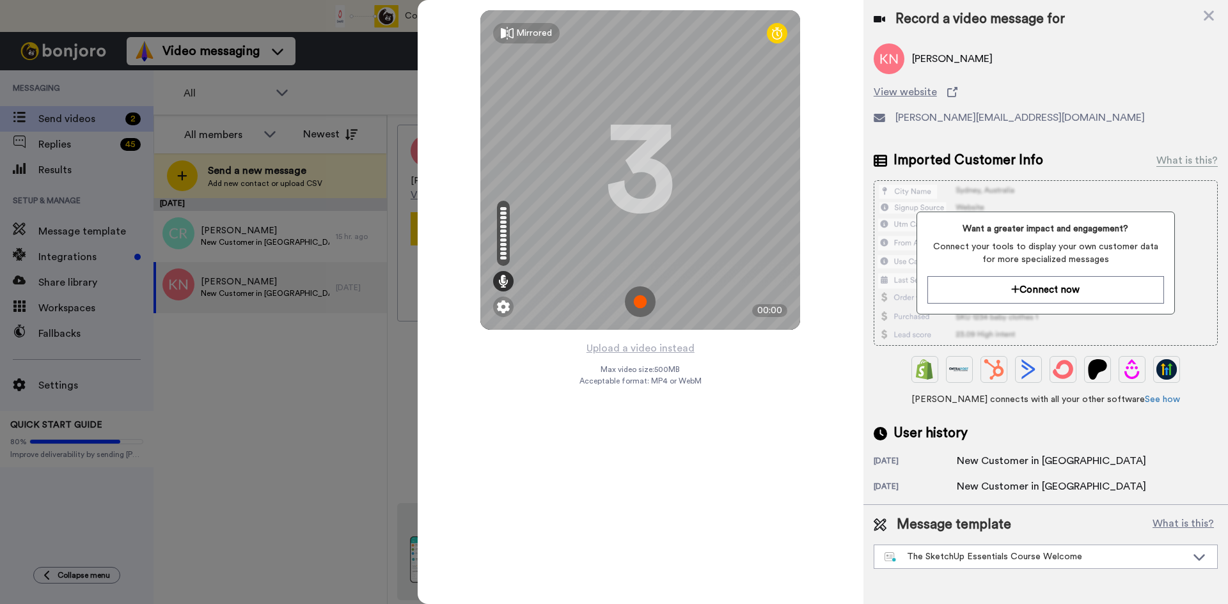
click at [641, 299] on img at bounding box center [640, 301] width 31 height 31
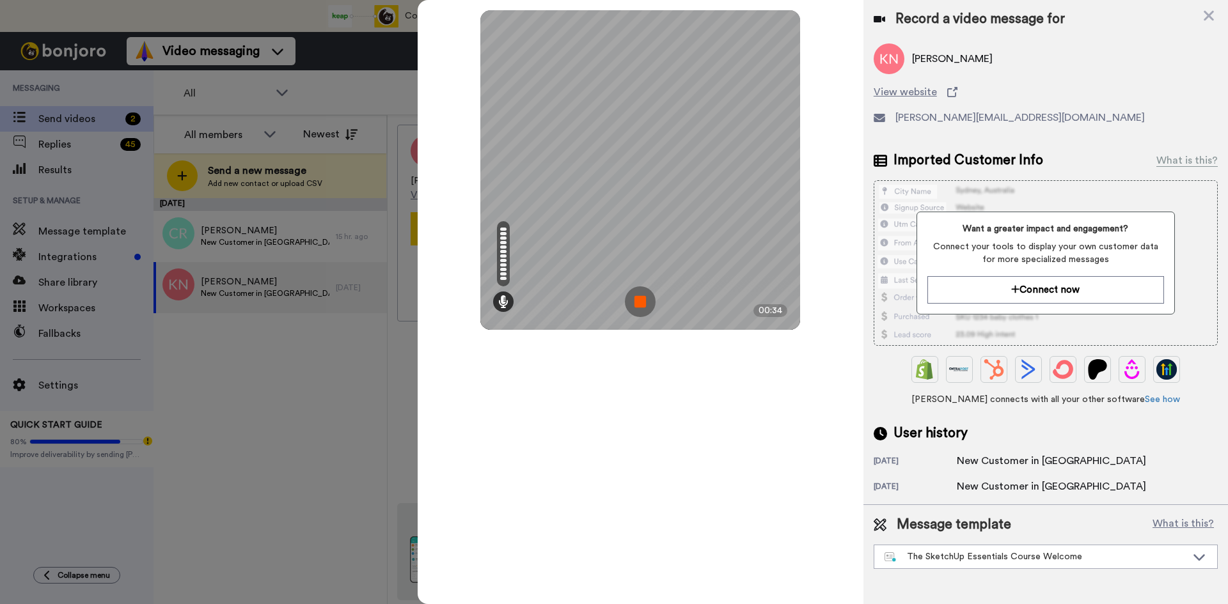
click at [641, 299] on img at bounding box center [640, 301] width 31 height 31
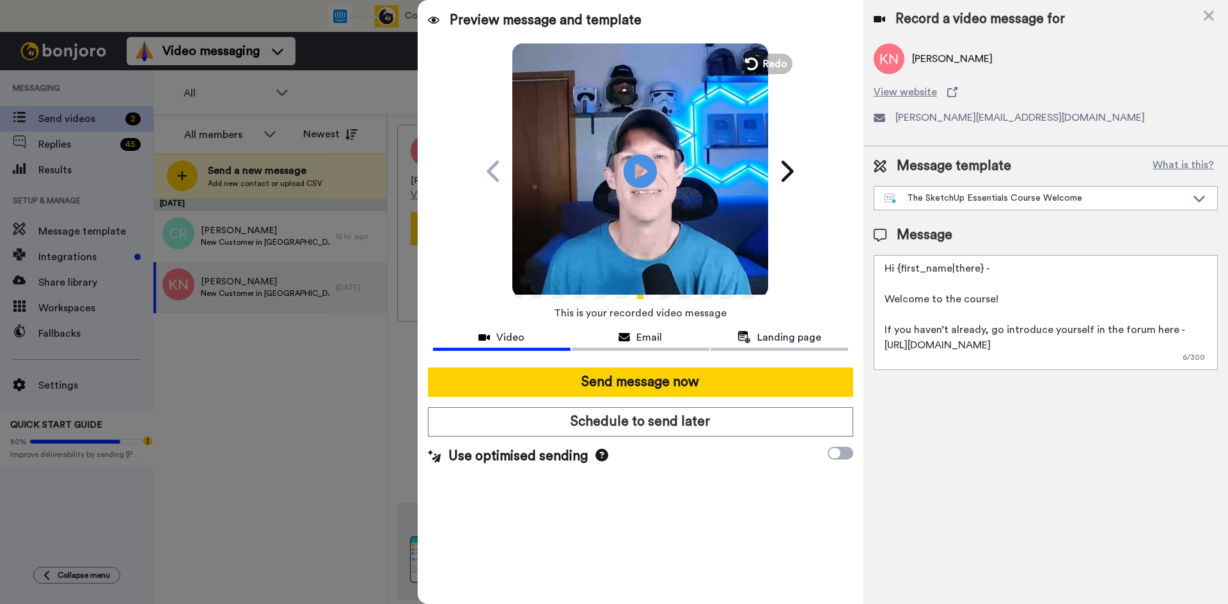
click at [642, 173] on icon "Play/Pause" at bounding box center [640, 171] width 34 height 61
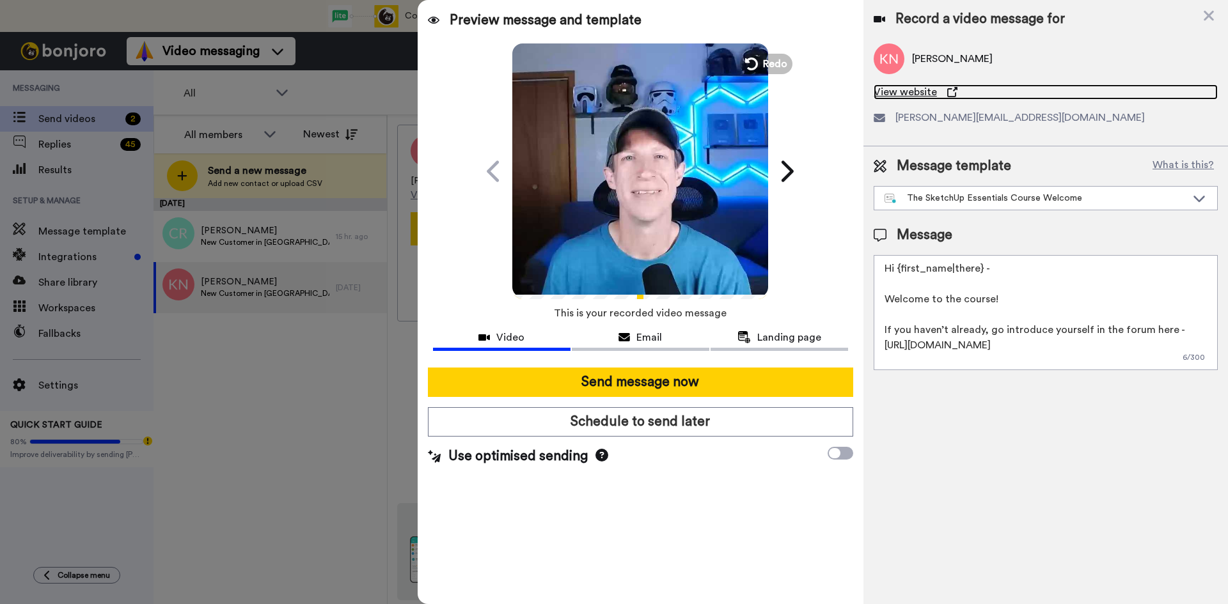
click at [903, 91] on span "View website" at bounding box center [904, 91] width 63 height 15
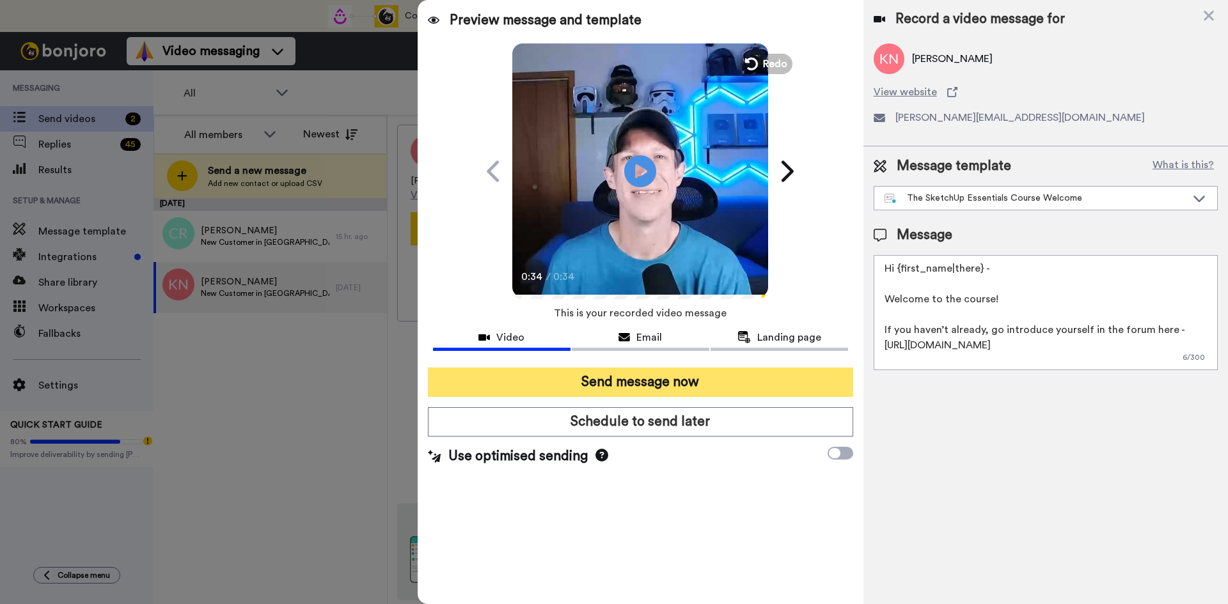
click at [663, 384] on button "Send message now" at bounding box center [640, 382] width 425 height 29
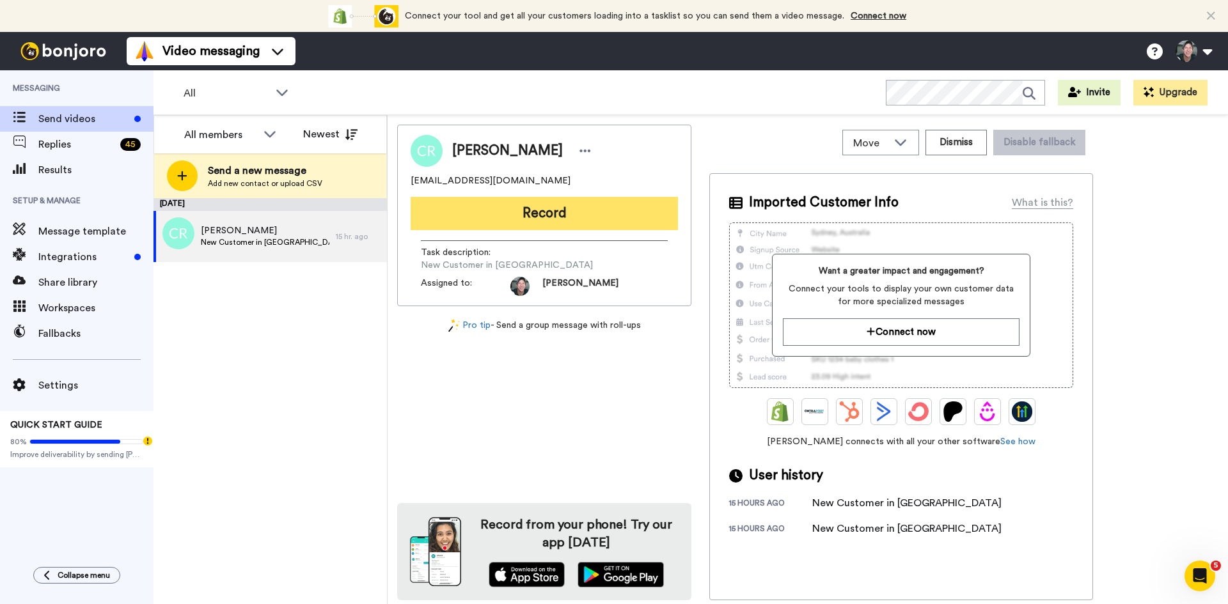
click at [582, 214] on button "Record" at bounding box center [543, 213] width 267 height 33
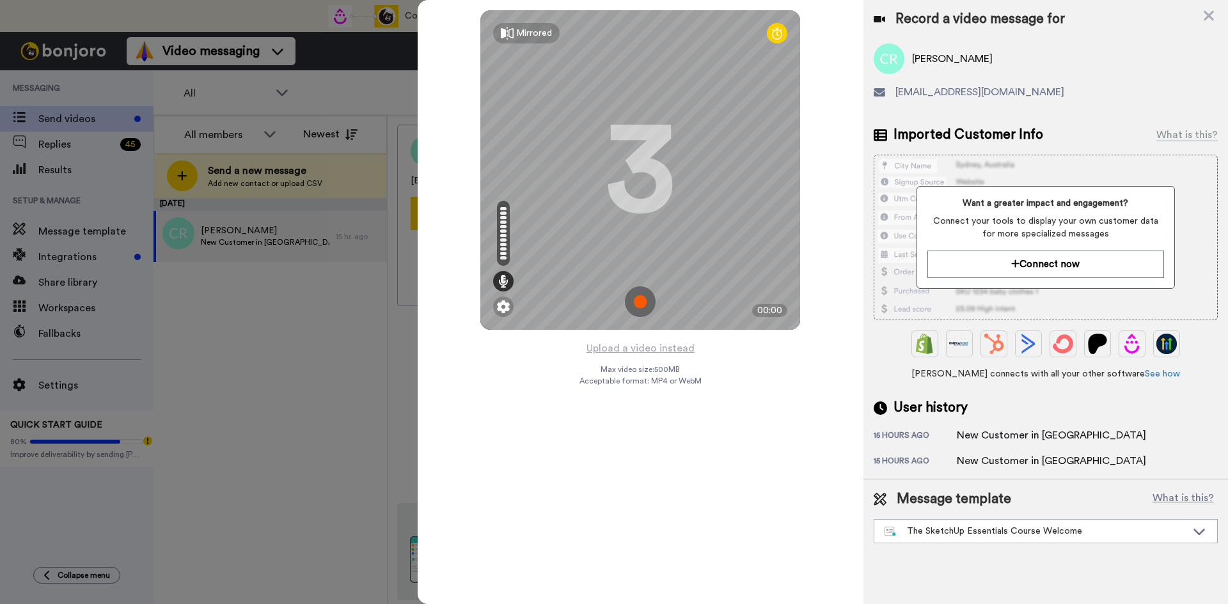
click at [639, 298] on img at bounding box center [640, 301] width 31 height 31
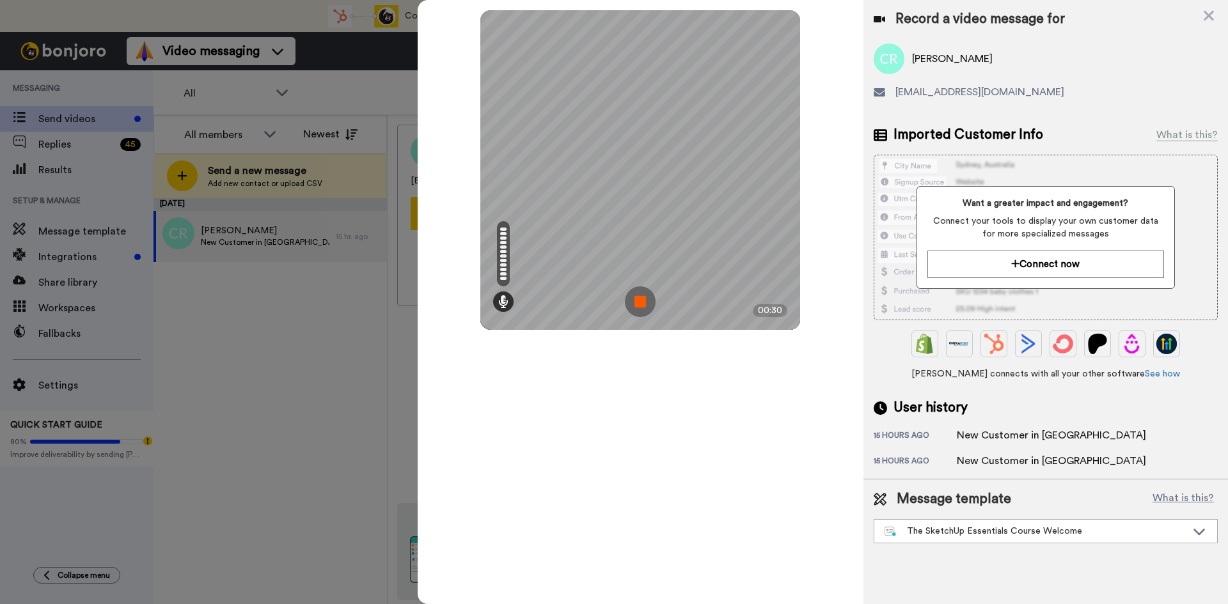
click at [639, 298] on img at bounding box center [640, 301] width 31 height 31
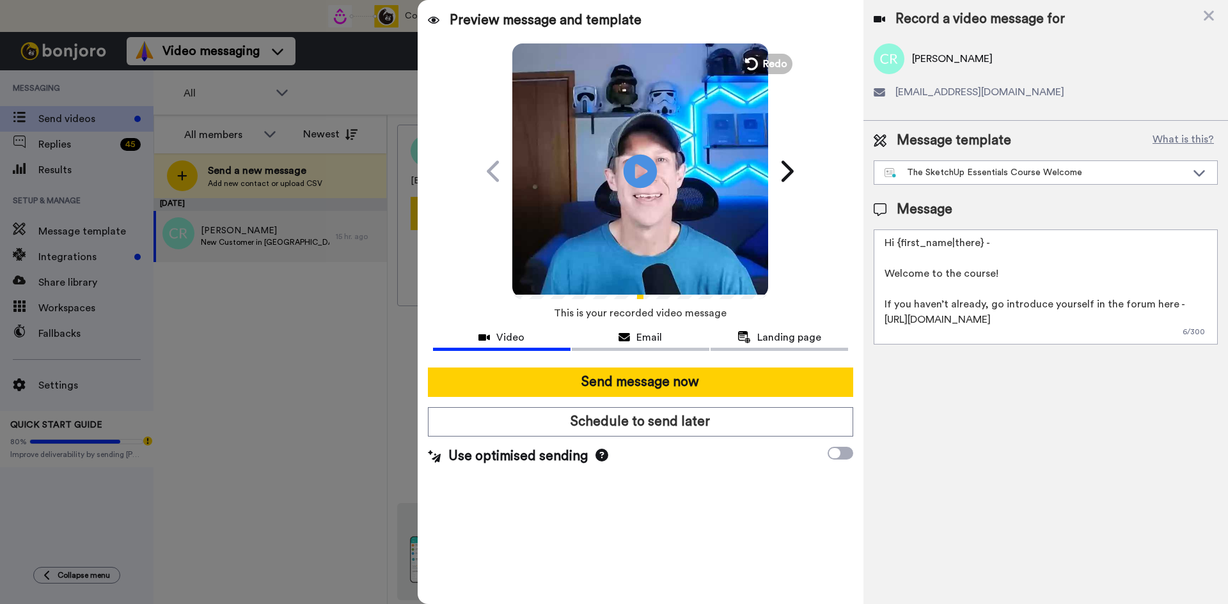
click at [632, 167] on icon at bounding box center [640, 171] width 34 height 34
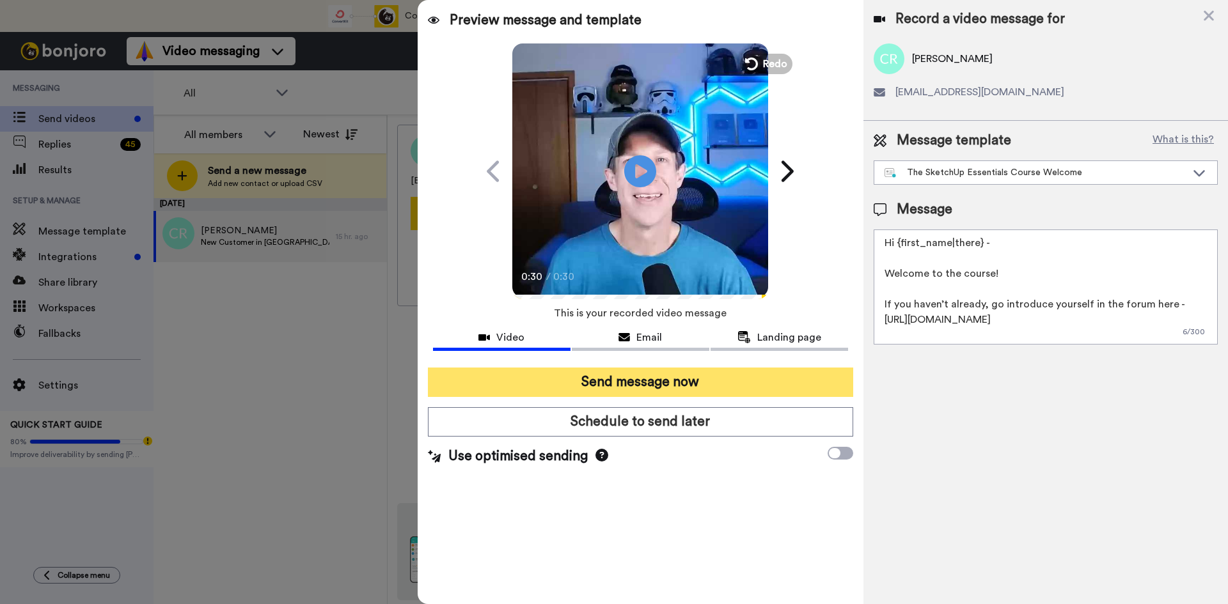
click at [663, 373] on button "Send message now" at bounding box center [640, 382] width 425 height 29
